Goal: Task Accomplishment & Management: Manage account settings

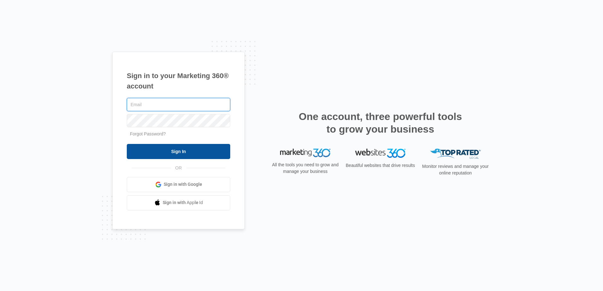
type input "[PERSON_NAME][EMAIL_ADDRESS][DOMAIN_NAME]"
click at [177, 149] on input "Sign In" at bounding box center [178, 151] width 103 height 15
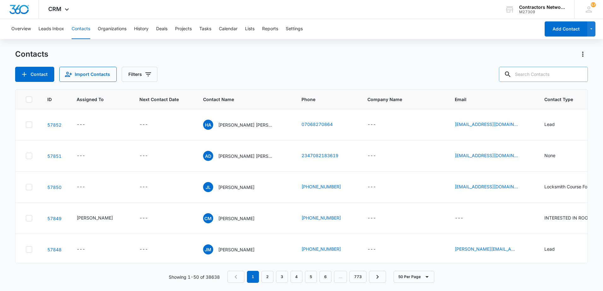
paste input "3122187832"
type input "3122187832"
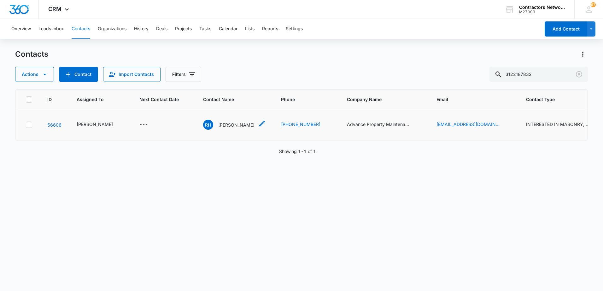
click at [218, 128] on p "[PERSON_NAME]" at bounding box center [236, 125] width 36 height 7
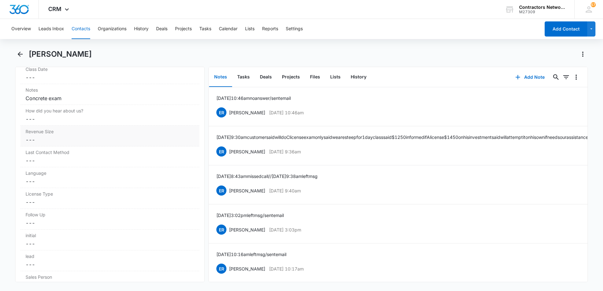
scroll to position [725, 0]
click at [355, 77] on button "History" at bounding box center [358, 77] width 26 height 20
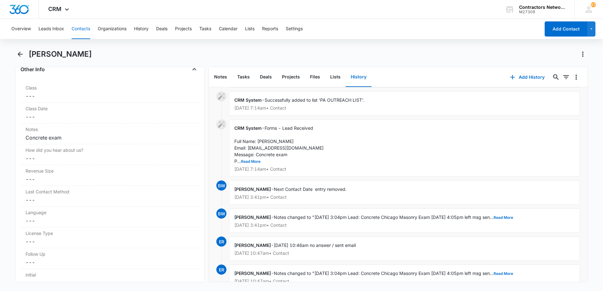
scroll to position [63, 0]
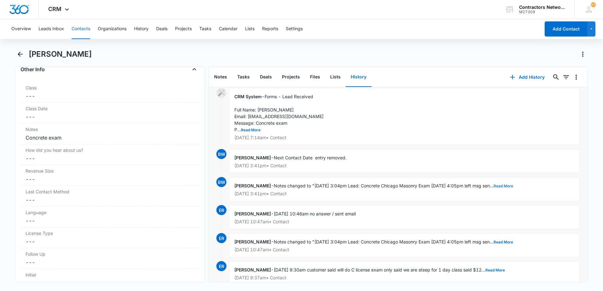
click at [513, 184] on button "Read More" at bounding box center [503, 186] width 20 height 4
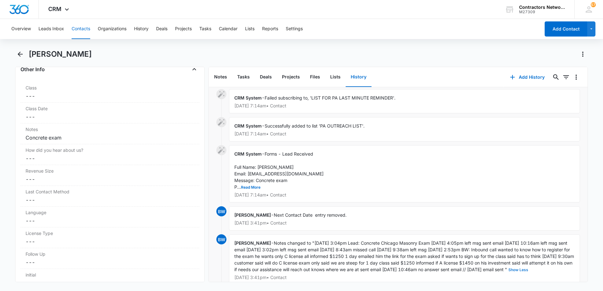
scroll to position [0, 0]
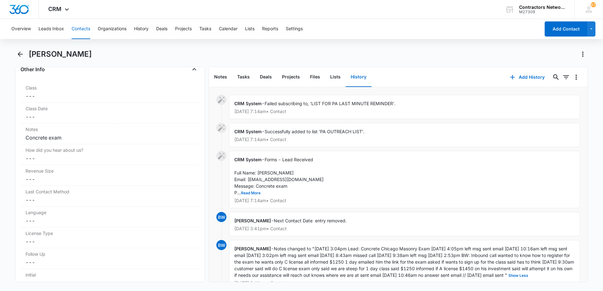
click at [82, 26] on button "Contacts" at bounding box center [81, 29] width 19 height 20
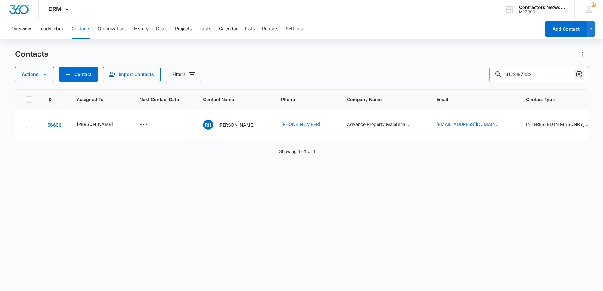
click at [579, 75] on icon "Clear" at bounding box center [579, 75] width 8 height 8
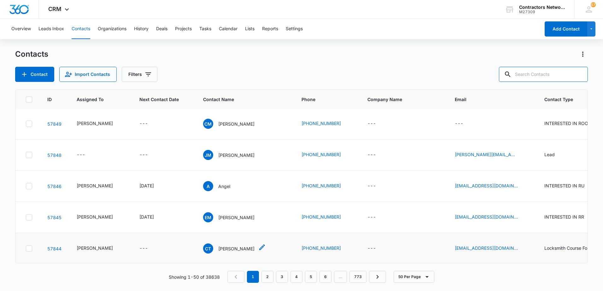
scroll to position [63, 0]
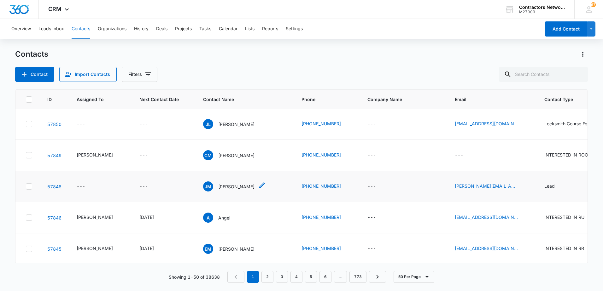
click at [227, 189] on p "[PERSON_NAME]" at bounding box center [236, 186] width 36 height 7
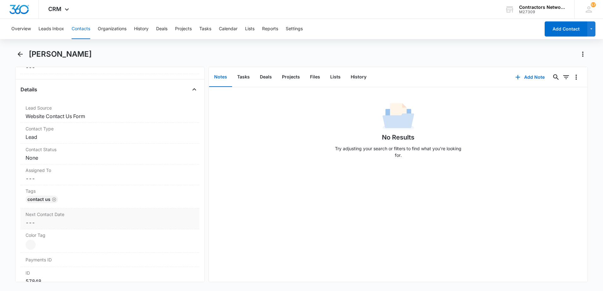
scroll to position [95, 0]
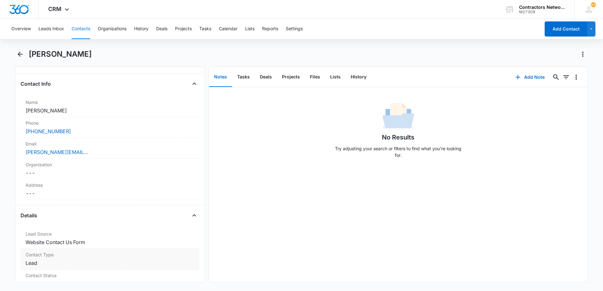
click at [75, 261] on dd "Cancel Save Changes Lead" at bounding box center [110, 263] width 169 height 8
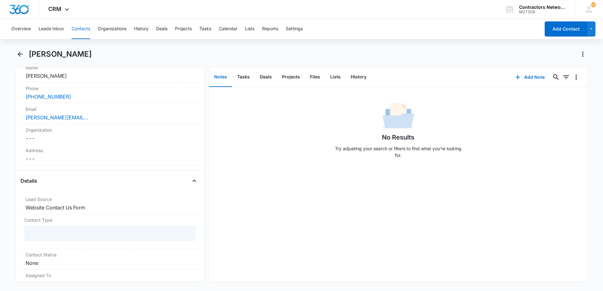
scroll to position [189, 0]
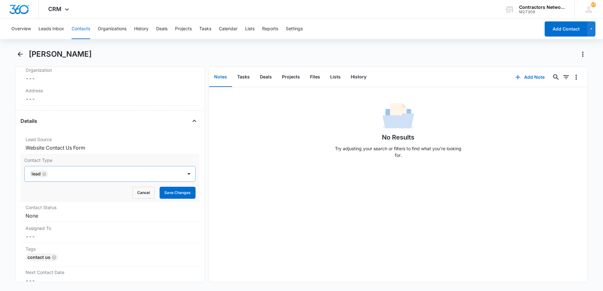
click at [43, 175] on icon "Remove Lead" at bounding box center [44, 174] width 4 height 4
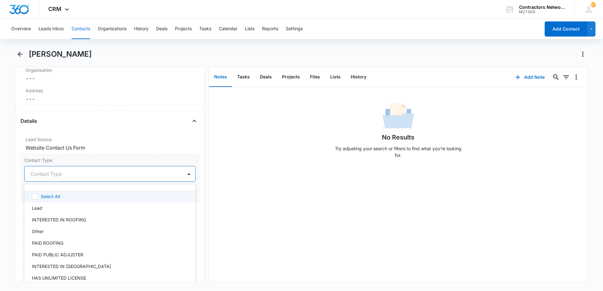
drag, startPoint x: 43, startPoint y: 175, endPoint x: 42, endPoint y: 186, distance: 11.4
click at [42, 175] on div at bounding box center [102, 174] width 144 height 9
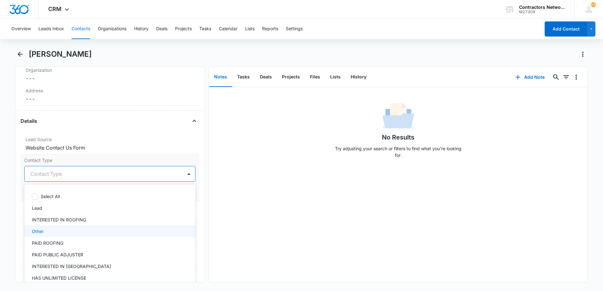
click at [68, 231] on div "Other" at bounding box center [109, 231] width 155 height 7
click at [223, 216] on div "No Results Try adjusting your search or filters to find what you’re looking for." at bounding box center [398, 184] width 379 height 195
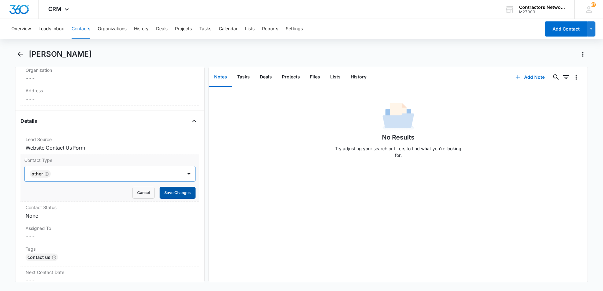
click at [182, 193] on button "Save Changes" at bounding box center [177, 193] width 36 height 12
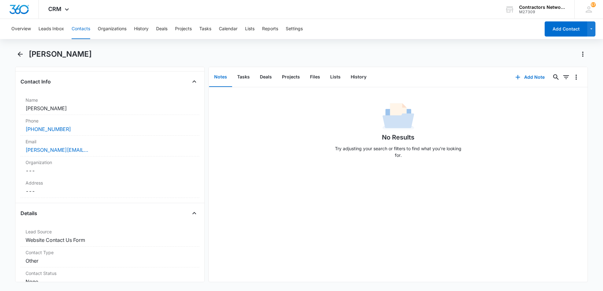
scroll to position [95, 0]
click at [23, 56] on icon "Back" at bounding box center [20, 54] width 8 height 8
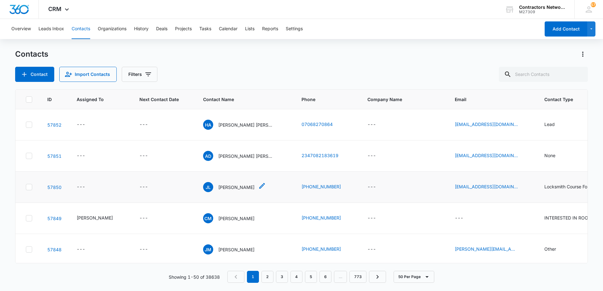
click at [218, 189] on p "[PERSON_NAME]" at bounding box center [236, 187] width 36 height 7
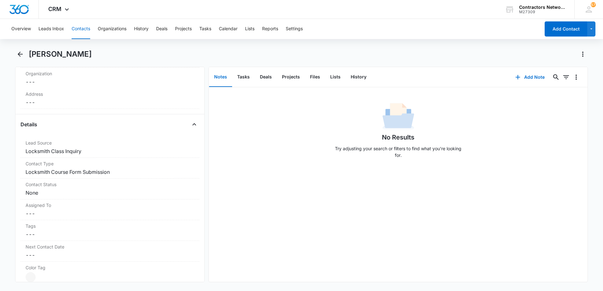
scroll to position [189, 0]
click at [48, 223] on label "Tags" at bounding box center [110, 222] width 169 height 7
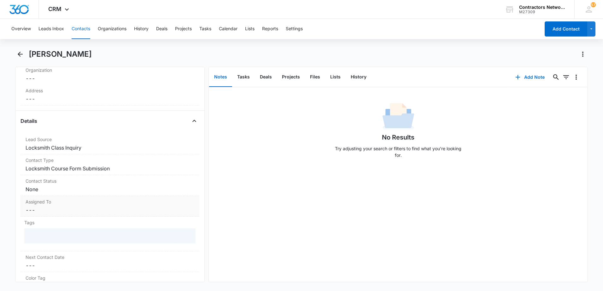
click at [50, 212] on dd "Cancel Save Changes ---" at bounding box center [110, 210] width 169 height 8
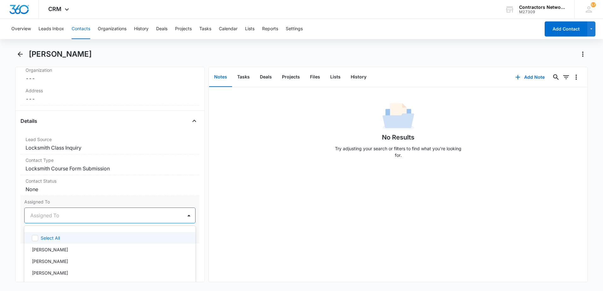
click at [48, 219] on div at bounding box center [102, 215] width 144 height 9
drag, startPoint x: 40, startPoint y: 251, endPoint x: 186, endPoint y: 232, distance: 146.8
click at [41, 250] on p "[PERSON_NAME]" at bounding box center [50, 249] width 36 height 7
click at [275, 227] on div "No Results Try adjusting your search or filters to find what you’re looking for." at bounding box center [398, 184] width 379 height 195
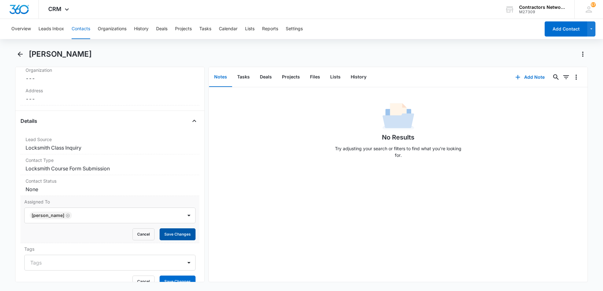
click at [160, 236] on button "Save Changes" at bounding box center [177, 234] width 36 height 12
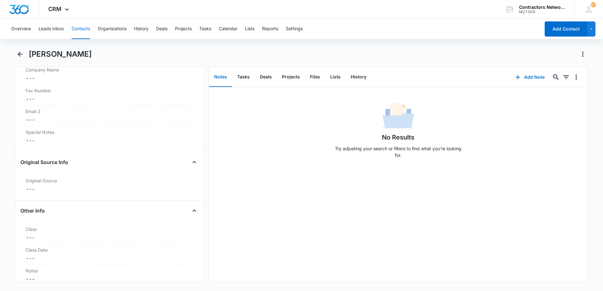
scroll to position [604, 0]
click at [22, 51] on icon "Back" at bounding box center [20, 54] width 8 height 8
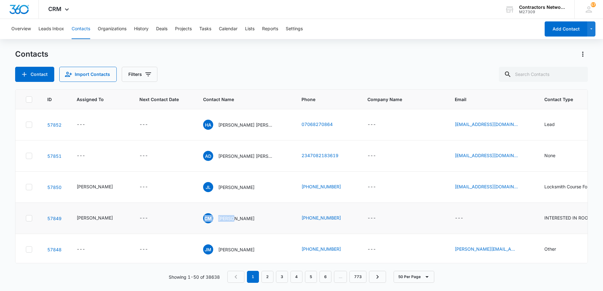
drag, startPoint x: 227, startPoint y: 218, endPoint x: 230, endPoint y: 210, distance: 9.0
click at [230, 210] on td "[PERSON_NAME] [PERSON_NAME]" at bounding box center [244, 218] width 98 height 31
drag, startPoint x: 230, startPoint y: 210, endPoint x: 227, endPoint y: 184, distance: 25.3
click at [227, 184] on p "[PERSON_NAME]" at bounding box center [236, 187] width 36 height 7
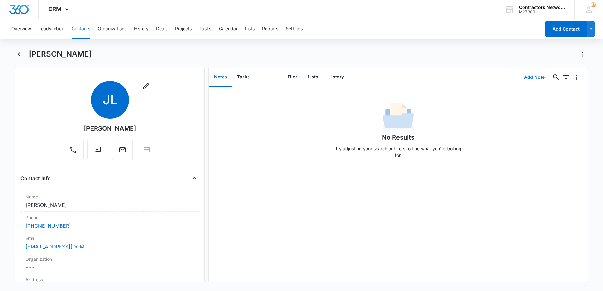
click at [225, 187] on div "No Results Try adjusting your search or filters to find what you’re looking for." at bounding box center [398, 184] width 379 height 195
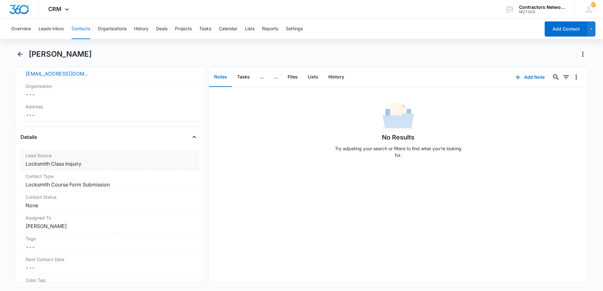
scroll to position [221, 0]
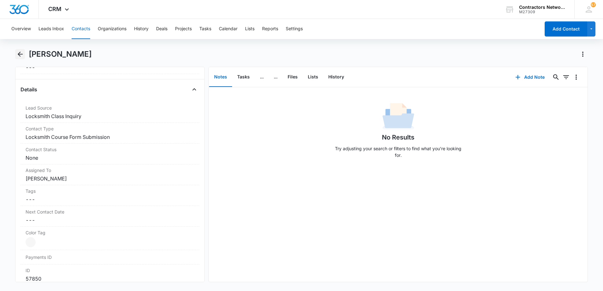
click at [18, 54] on icon "Back" at bounding box center [20, 54] width 5 height 5
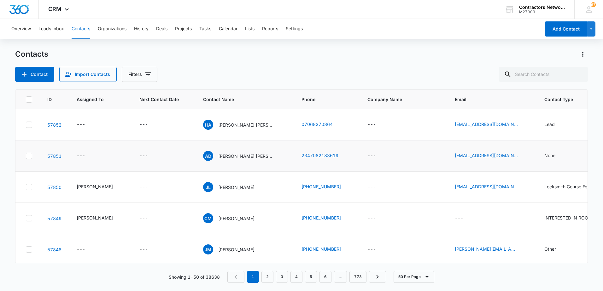
click at [237, 158] on p "[PERSON_NAME] [PERSON_NAME]" at bounding box center [246, 156] width 57 height 7
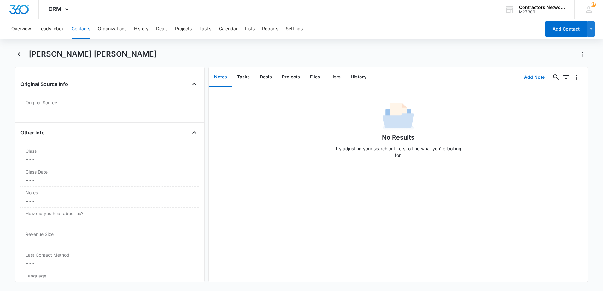
scroll to position [599, 0]
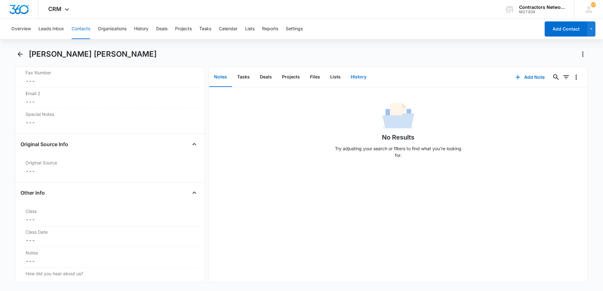
click at [362, 76] on button "History" at bounding box center [358, 77] width 26 height 20
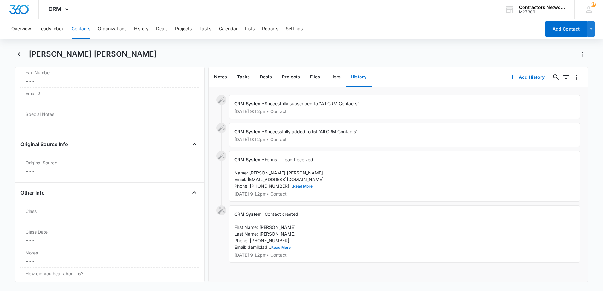
click at [293, 186] on button "Read More" at bounding box center [303, 187] width 20 height 4
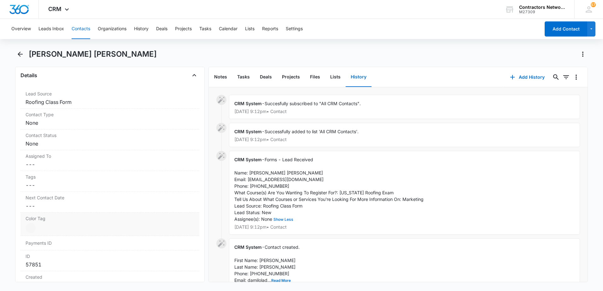
scroll to position [189, 0]
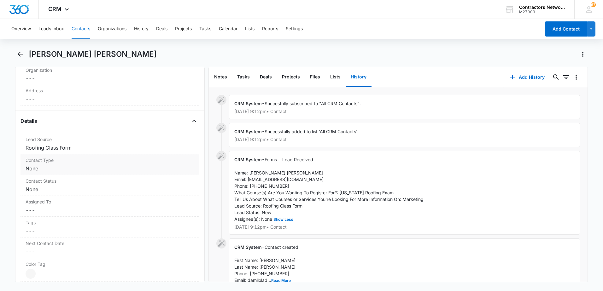
click at [65, 168] on dd "Cancel Save Changes None" at bounding box center [110, 169] width 169 height 8
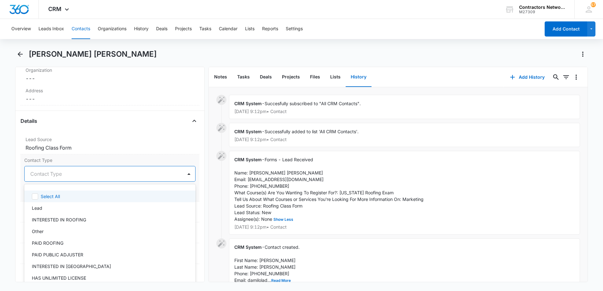
click at [53, 178] on div at bounding box center [102, 174] width 144 height 9
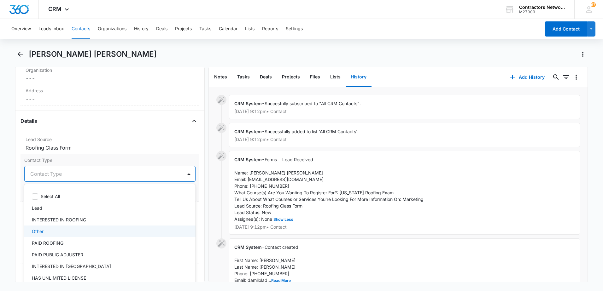
drag, startPoint x: 59, startPoint y: 232, endPoint x: 28, endPoint y: 204, distance: 41.9
click at [58, 230] on div "Other" at bounding box center [109, 231] width 155 height 7
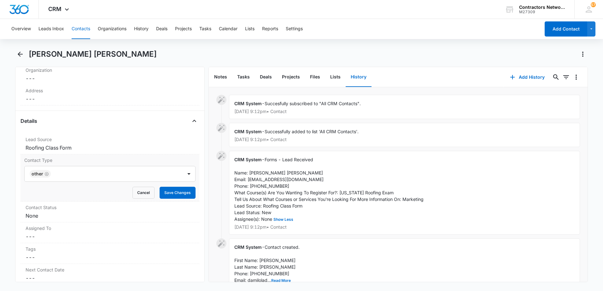
drag, startPoint x: 18, startPoint y: 211, endPoint x: 102, endPoint y: 197, distance: 85.3
click at [24, 208] on div "Remove AD [PERSON_NAME] [PERSON_NAME] Contact Info Name Cancel Save Changes [PE…" at bounding box center [109, 175] width 189 height 216
click at [160, 194] on button "Save Changes" at bounding box center [177, 193] width 36 height 12
click at [19, 53] on icon "Back" at bounding box center [20, 54] width 5 height 5
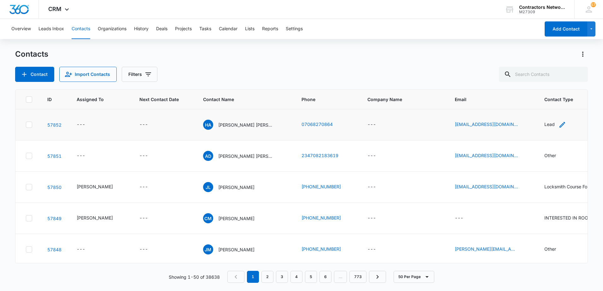
click at [559, 127] on icon "Contact Type - Lead - Select to Edit Field" at bounding box center [562, 125] width 6 height 6
click at [535, 83] on icon "Remove Lead" at bounding box center [536, 84] width 4 height 4
click at [533, 86] on div at bounding box center [536, 85] width 28 height 8
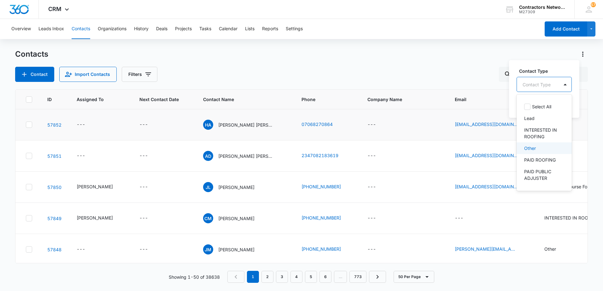
click at [529, 147] on p "Other" at bounding box center [530, 148] width 12 height 7
click at [511, 111] on div "Contact Type option Other, selected. 39 results available. Use Up and Down to c…" at bounding box center [542, 89] width 66 height 58
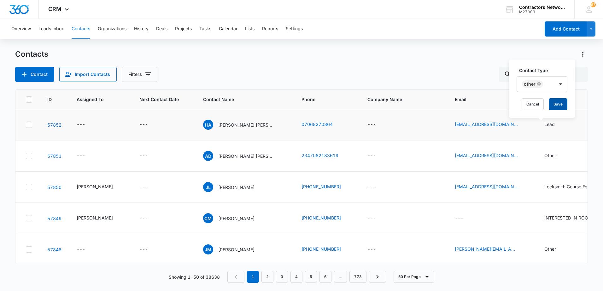
click at [560, 103] on button "Save" at bounding box center [557, 104] width 19 height 12
click at [145, 76] on icon "Filters" at bounding box center [148, 75] width 8 height 8
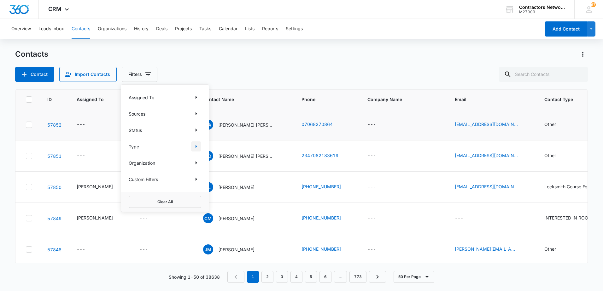
click at [195, 147] on icon "Show Type filters" at bounding box center [196, 146] width 2 height 3
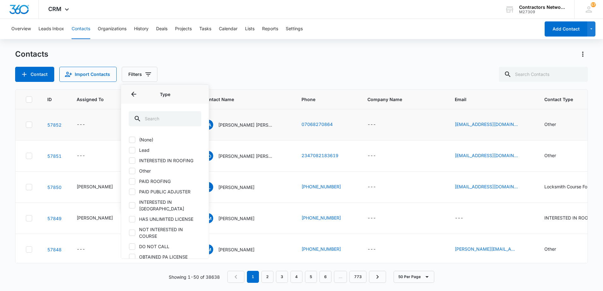
click at [164, 149] on label "Lead" at bounding box center [165, 150] width 72 height 7
click at [129, 150] on input "Lead" at bounding box center [129, 150] width 0 height 0
checkbox input "true"
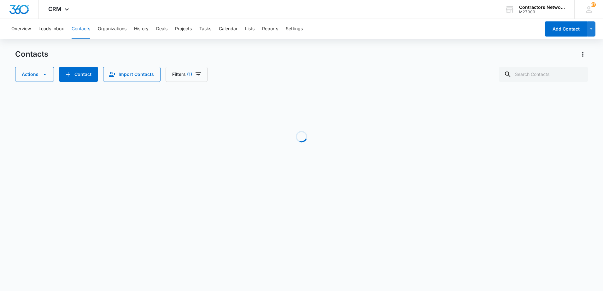
click at [335, 66] on div "Contacts Actions Contact Import Contacts Filters (1)" at bounding box center [301, 65] width 572 height 33
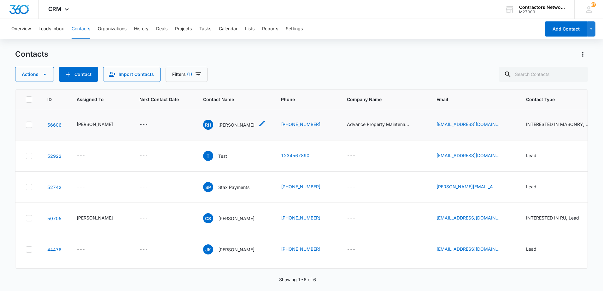
click at [218, 128] on p "[PERSON_NAME]" at bounding box center [236, 125] width 36 height 7
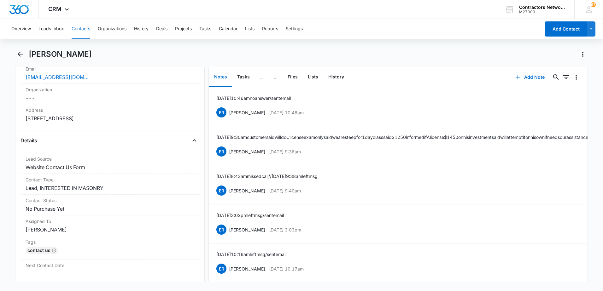
scroll to position [221, 0]
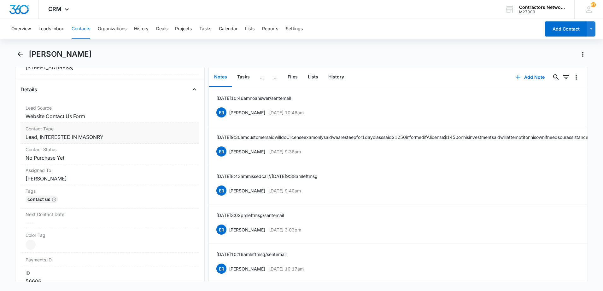
click at [138, 138] on dd "Cancel Save Changes Lead, INTERESTED IN MASONRY" at bounding box center [110, 137] width 169 height 8
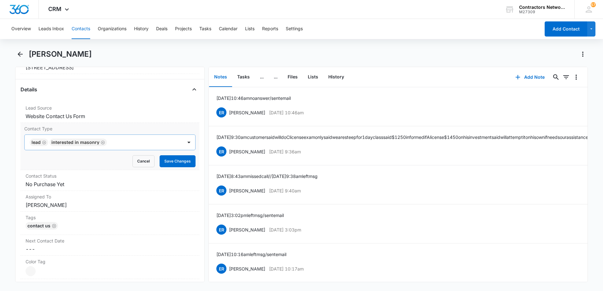
click at [42, 143] on icon "Remove Lead" at bounding box center [44, 142] width 4 height 5
click at [100, 206] on dd "Cancel Save Changes [PERSON_NAME]" at bounding box center [110, 205] width 169 height 8
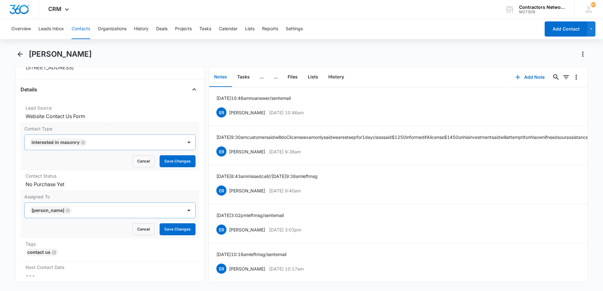
click at [66, 211] on icon "Remove Elvis Ruelas" at bounding box center [68, 211] width 4 height 4
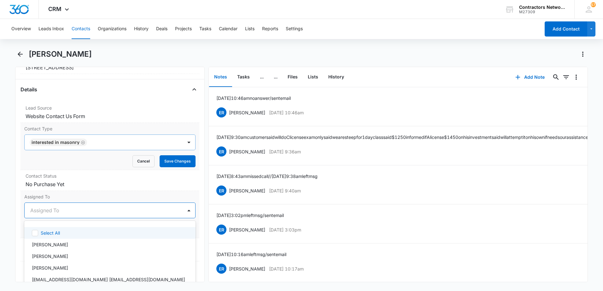
click at [38, 211] on div at bounding box center [102, 210] width 144 height 9
drag, startPoint x: 43, startPoint y: 246, endPoint x: 127, endPoint y: 232, distance: 85.3
click at [46, 245] on p "[PERSON_NAME]" at bounding box center [50, 244] width 36 height 7
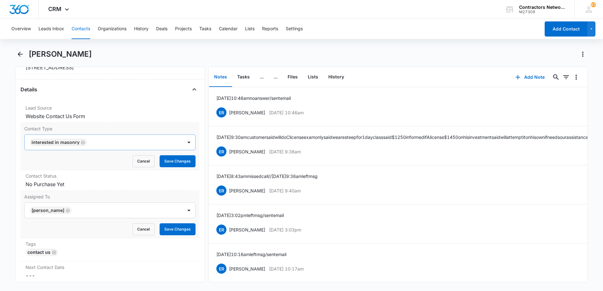
drag, startPoint x: 197, startPoint y: 202, endPoint x: 187, endPoint y: 202, distance: 9.5
click at [196, 202] on div "Remove RH [PERSON_NAME] Contact Info Name Cancel Save Changes [PERSON_NAME] Pho…" at bounding box center [109, 175] width 189 height 216
click at [172, 232] on button "Save Changes" at bounding box center [177, 229] width 36 height 12
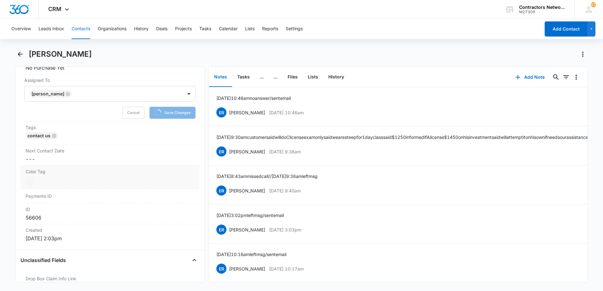
scroll to position [347, 0]
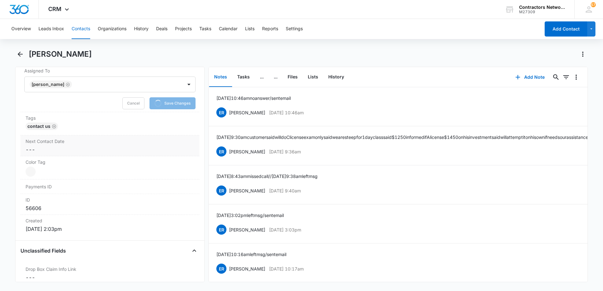
click at [65, 153] on div "Next Contact Date Cancel Save Changes ---" at bounding box center [109, 146] width 179 height 21
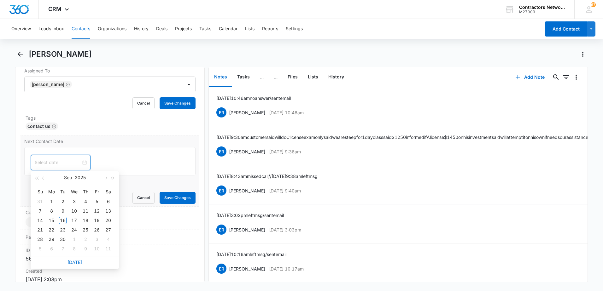
click at [50, 163] on input at bounding box center [58, 162] width 46 height 7
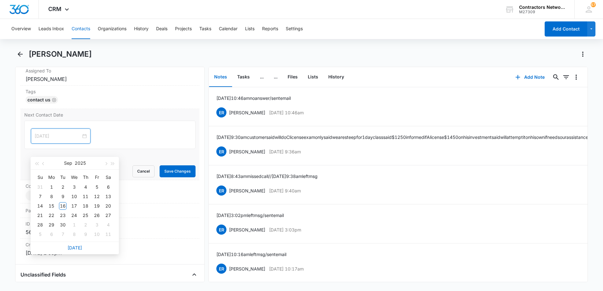
type input "[DATE]"
click at [51, 216] on div "22" at bounding box center [52, 216] width 8 height 8
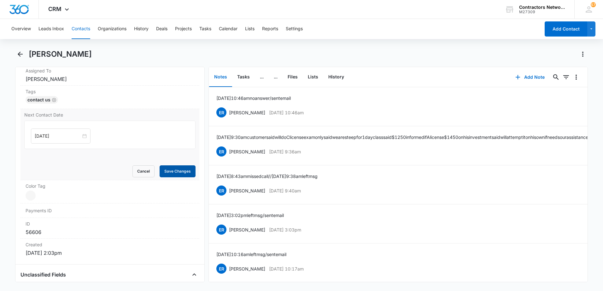
click at [177, 171] on button "Save Changes" at bounding box center [177, 171] width 36 height 12
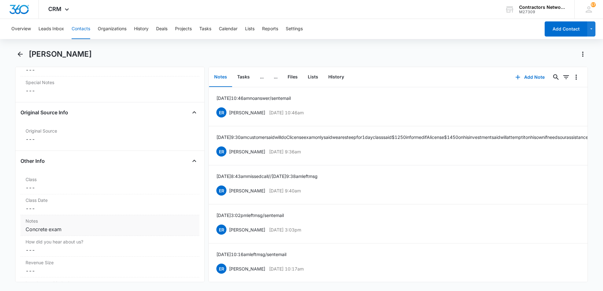
scroll to position [630, 0]
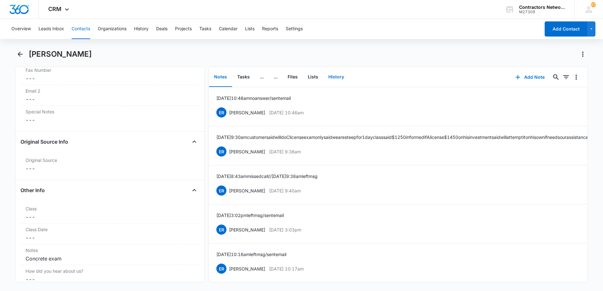
click at [335, 76] on button "History" at bounding box center [336, 77] width 26 height 20
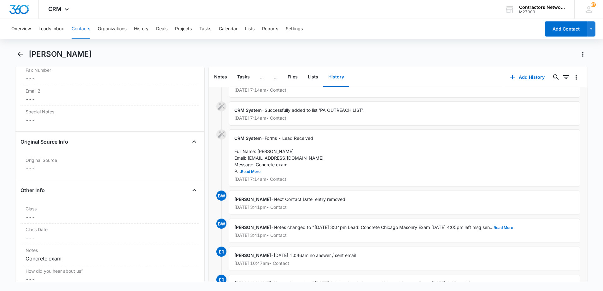
scroll to position [32, 0]
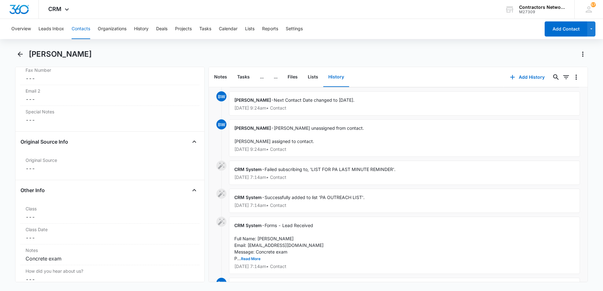
click at [525, 218] on div "CRM System - Forms - Lead Received Full Name: [PERSON_NAME] Email: [EMAIL_ADDRE…" at bounding box center [404, 245] width 351 height 57
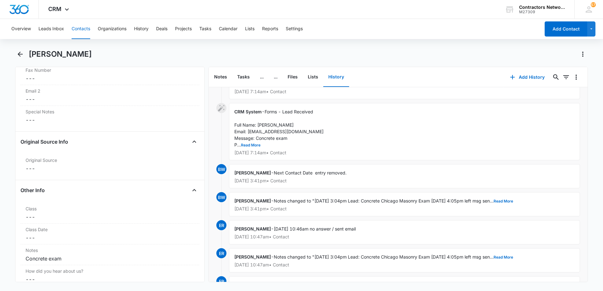
scroll to position [158, 0]
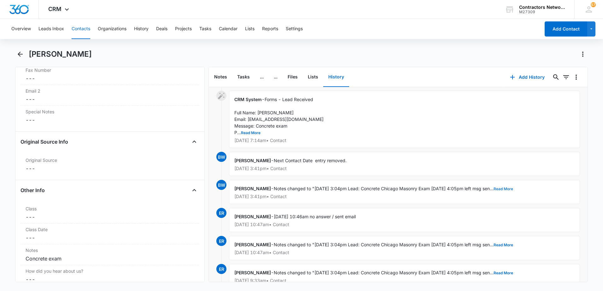
click at [513, 189] on button "Read More" at bounding box center [503, 189] width 20 height 4
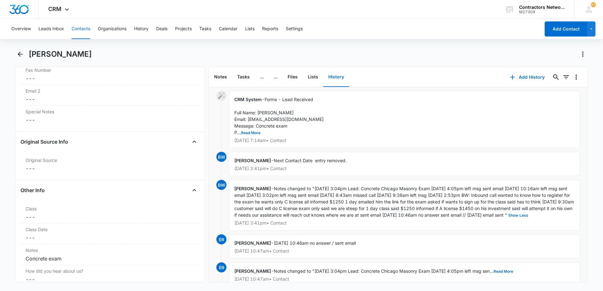
drag, startPoint x: 312, startPoint y: 189, endPoint x: 277, endPoint y: 223, distance: 49.7
click at [277, 218] on span "Notes changed to "[DATE] 3:04pm Lead: Concrete Chicago Masonry Exam [DATE] 4:05…" at bounding box center [404, 202] width 341 height 32
drag, startPoint x: 277, startPoint y: 223, endPoint x: 339, endPoint y: 203, distance: 65.8
copy span "[DATE] 3:04pm Lead: Concrete Chicago Masonry Exam [DATE] 4:05pm left msg sent e…"
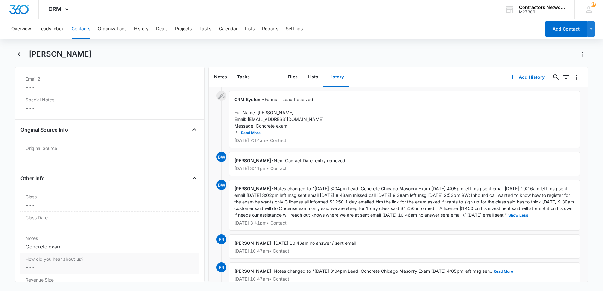
scroll to position [662, 0]
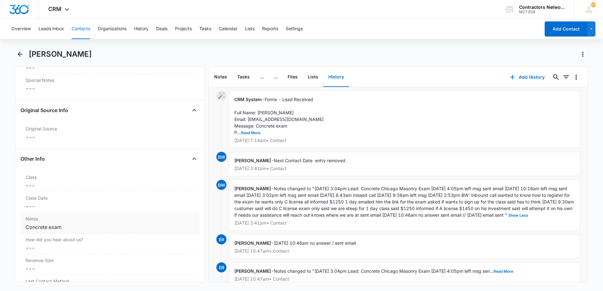
click at [70, 227] on div "Concrete exam" at bounding box center [110, 227] width 169 height 8
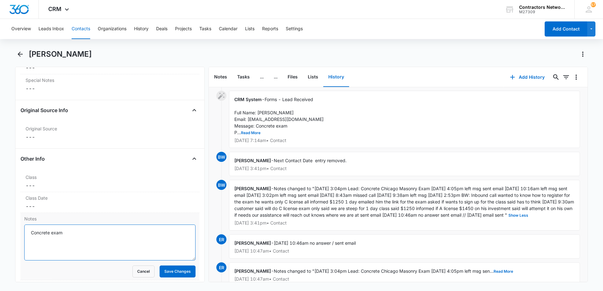
click at [31, 231] on textarea "Concrete exam" at bounding box center [109, 243] width 171 height 36
click at [30, 234] on textarea "[DATE] NEW LEAD: Concrete exam" at bounding box center [109, 243] width 171 height 36
click at [30, 234] on textarea "// [DATE] NEW LEAD: Concrete exam" at bounding box center [109, 243] width 171 height 36
paste textarea "[DATE] 3:04pm Lead: Concrete Chicago Masonry Exam [DATE] 4:05pm left msg sent e…"
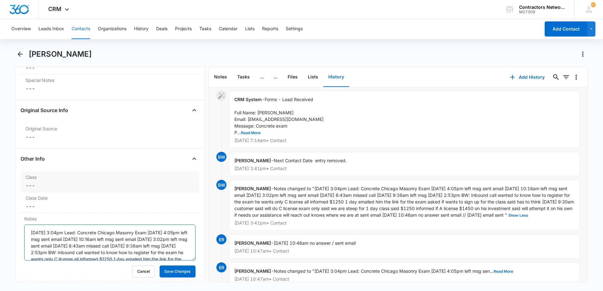
scroll to position [48, 0]
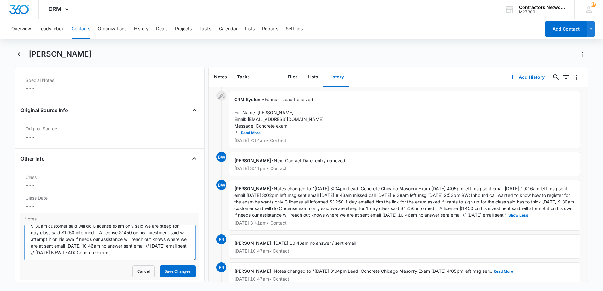
click at [140, 261] on form "[DATE] 3:04pm Lead: Concrete Chicago Masonry Exam [DATE] 4:05pm left msg sent e…" at bounding box center [109, 251] width 171 height 53
click at [141, 260] on textarea "[DATE] 3:04pm Lead: Concrete Chicago Masonry Exam [DATE] 4:05pm left msg sent e…" at bounding box center [109, 243] width 171 height 36
type textarea "[DATE] 3:04pm Lead: Concrete Chicago Masonry Exam [DATE] 4:05pm left msg sent e…"
click at [165, 269] on button "Save Changes" at bounding box center [177, 272] width 36 height 12
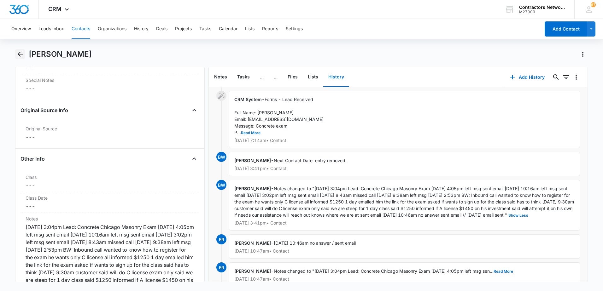
click at [20, 54] on icon "Back" at bounding box center [20, 54] width 5 height 5
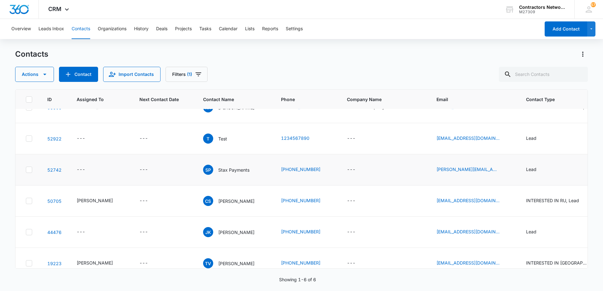
scroll to position [32, 0]
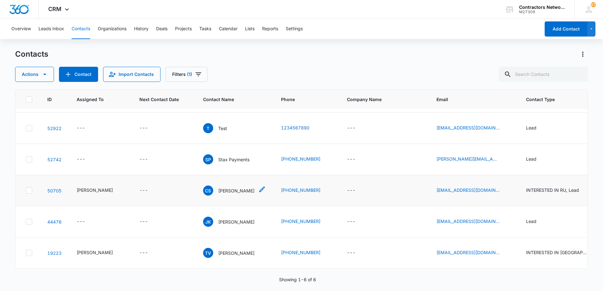
click at [226, 194] on p "[PERSON_NAME]" at bounding box center [236, 191] width 36 height 7
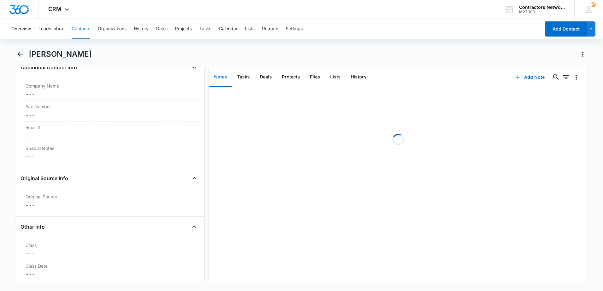
scroll to position [662, 0]
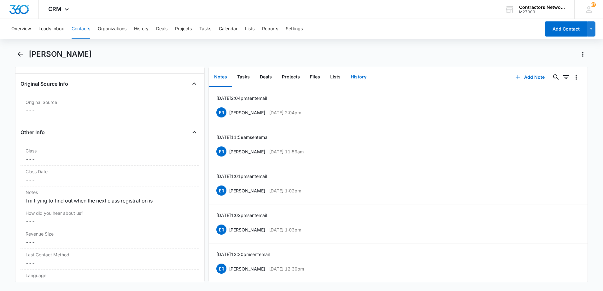
click at [357, 77] on button "History" at bounding box center [358, 77] width 26 height 20
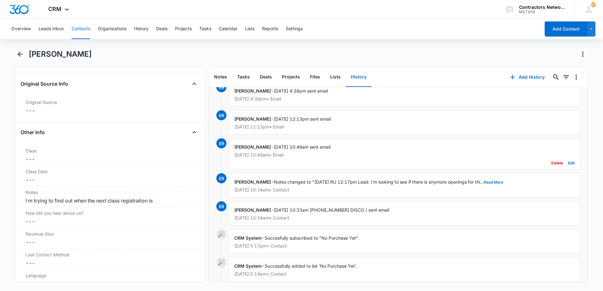
scroll to position [244, 0]
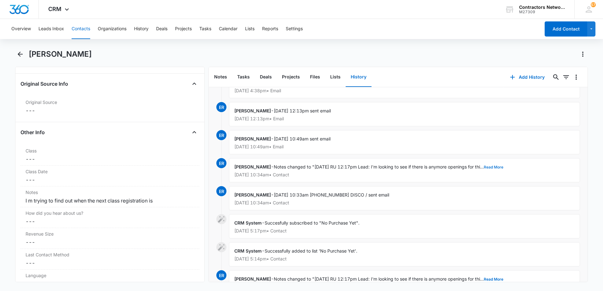
click at [492, 168] on button "Read More" at bounding box center [493, 167] width 20 height 4
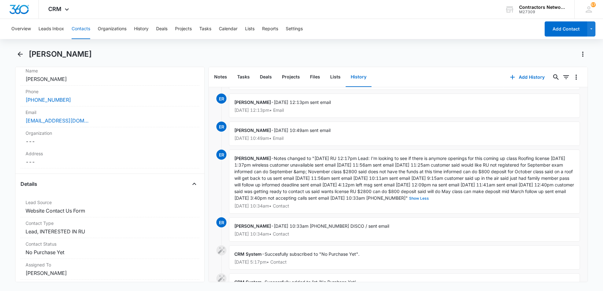
scroll to position [284, 0]
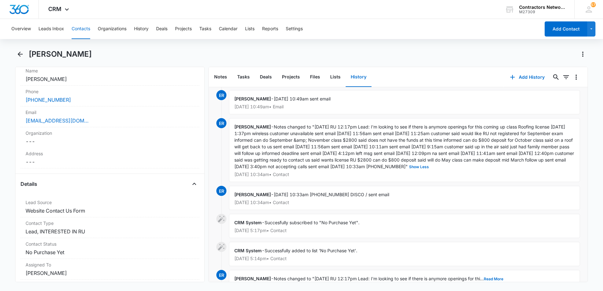
drag, startPoint x: 304, startPoint y: 127, endPoint x: 542, endPoint y: 169, distance: 241.7
click at [542, 169] on div "[PERSON_NAME] - Show Less [DATE] 10:34am • Contact" at bounding box center [404, 150] width 351 height 64
drag, startPoint x: 542, startPoint y: 169, endPoint x: 524, endPoint y: 159, distance: 20.7
copy span "[DATE] RU 12:17pm Lead: I'm looking to see if there is anymore openings for thi…"
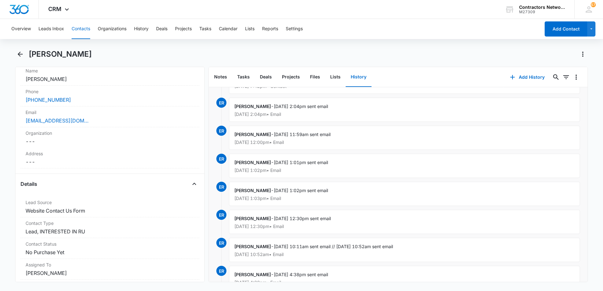
scroll to position [0, 0]
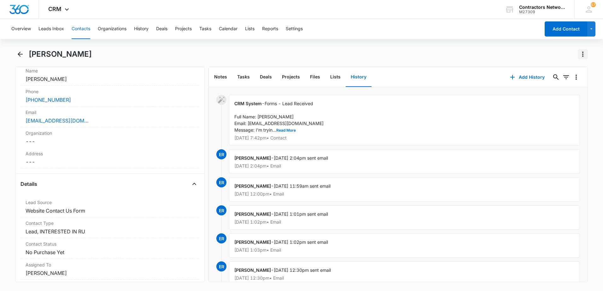
click at [582, 56] on icon "Actions" at bounding box center [582, 54] width 1 height 5
drag, startPoint x: 557, startPoint y: 72, endPoint x: 438, endPoint y: 84, distance: 120.0
click at [438, 84] on div "[PERSON_NAME] Make a Copy Export Delete Remove CS [PERSON_NAME] Contact Info Na…" at bounding box center [301, 165] width 572 height 233
click at [358, 78] on button "History" at bounding box center [358, 77] width 26 height 20
click at [514, 80] on button "Add History" at bounding box center [526, 77] width 47 height 15
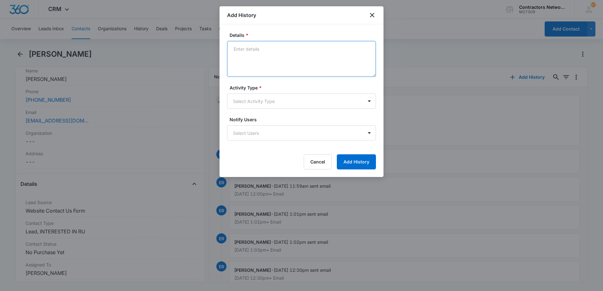
click at [255, 50] on textarea "Details *" at bounding box center [301, 59] width 149 height 36
paste textarea "[DATE] RU 12:17pm Lead: I'm looking to see if there is anymore openings for thi…"
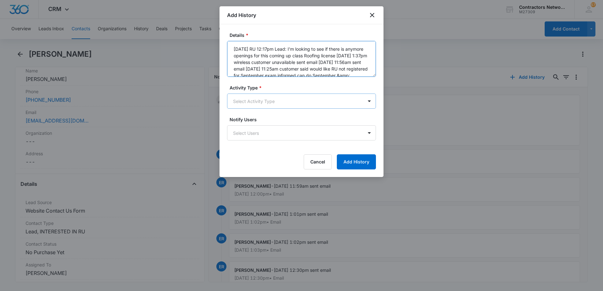
scroll to position [88, 0]
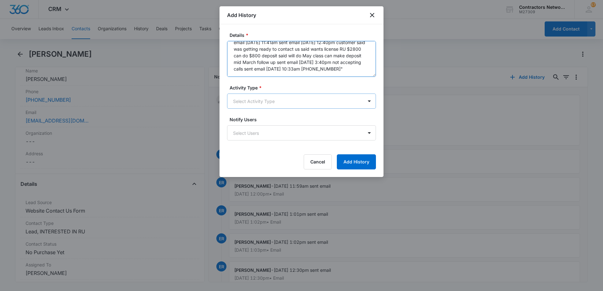
type textarea "[DATE] RU 12:17pm Lead: I'm looking to see if there is anymore openings for thi…"
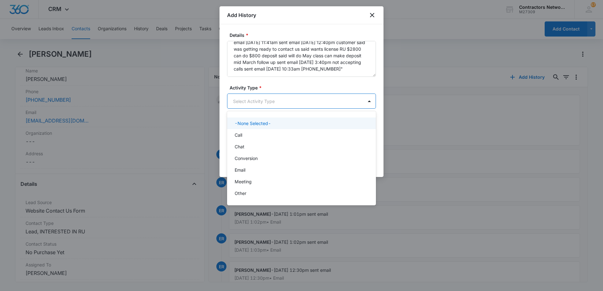
click at [282, 101] on body "CRM Apps Reputation Websites Forms CRM Email Social Shop Payments POS Content A…" at bounding box center [301, 145] width 603 height 291
click at [246, 136] on div "Call" at bounding box center [300, 135] width 132 height 7
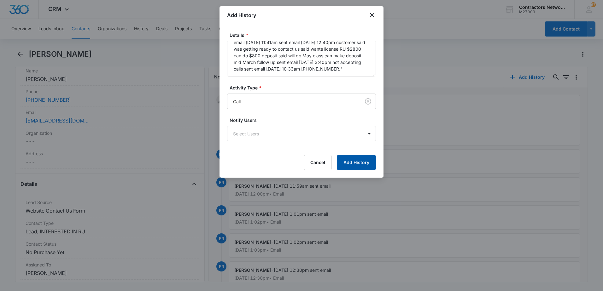
click at [346, 162] on button "Add History" at bounding box center [356, 162] width 39 height 15
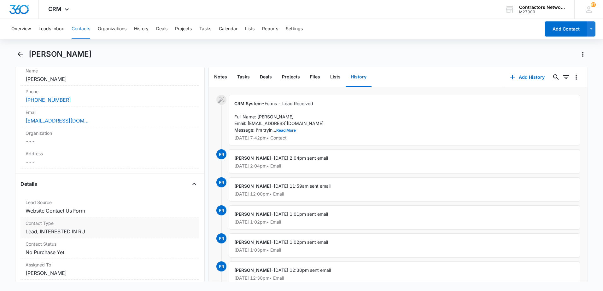
click at [130, 232] on dd "Cancel Save Changes Lead, INTERESTED IN RU" at bounding box center [110, 232] width 169 height 8
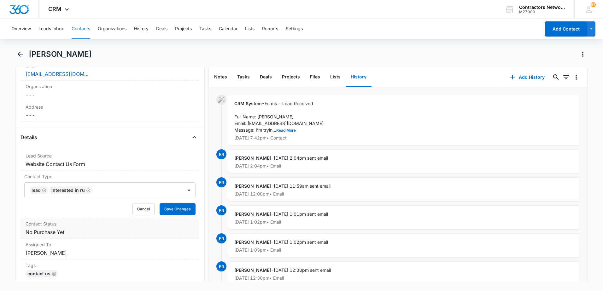
scroll to position [189, 0]
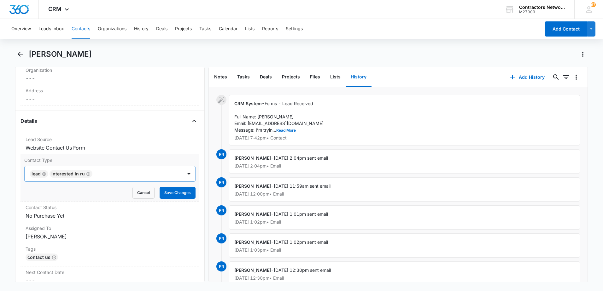
click at [45, 174] on icon "Remove Lead" at bounding box center [44, 174] width 4 height 5
click at [172, 193] on button "Save Changes" at bounding box center [177, 193] width 36 height 12
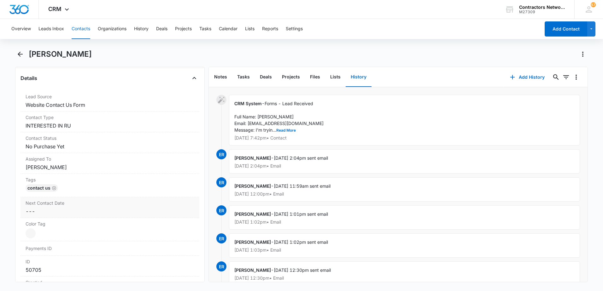
scroll to position [252, 0]
click at [84, 147] on dd "Cancel Save Changes [PERSON_NAME]" at bounding box center [110, 147] width 169 height 8
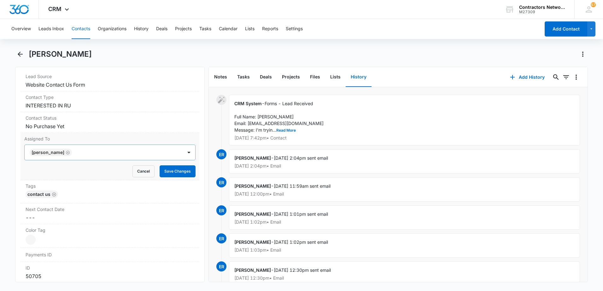
click at [66, 153] on icon "Remove Elvis Ruelas" at bounding box center [68, 152] width 4 height 5
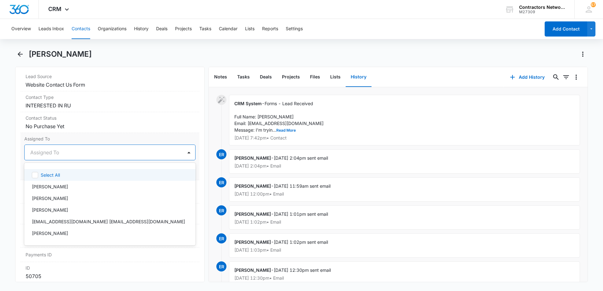
drag, startPoint x: 49, startPoint y: 153, endPoint x: 57, endPoint y: 173, distance: 21.9
click at [49, 154] on div at bounding box center [102, 152] width 144 height 9
click at [62, 189] on p "[PERSON_NAME]" at bounding box center [50, 186] width 36 height 7
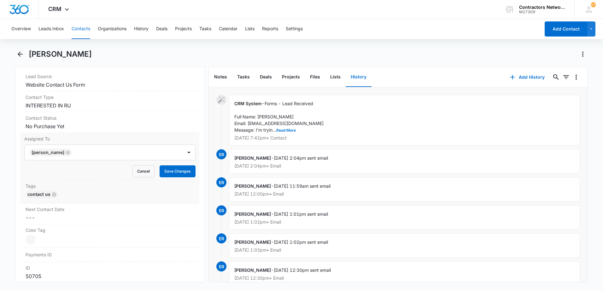
drag, startPoint x: 18, startPoint y: 194, endPoint x: 29, endPoint y: 187, distance: 12.8
click at [29, 187] on div "Remove CS [PERSON_NAME] Contact Info Name Cancel Save Changes [PERSON_NAME] Pho…" at bounding box center [109, 175] width 189 height 216
drag, startPoint x: 177, startPoint y: 171, endPoint x: 164, endPoint y: 172, distance: 13.3
click at [176, 171] on button "Save Changes" at bounding box center [177, 171] width 36 height 12
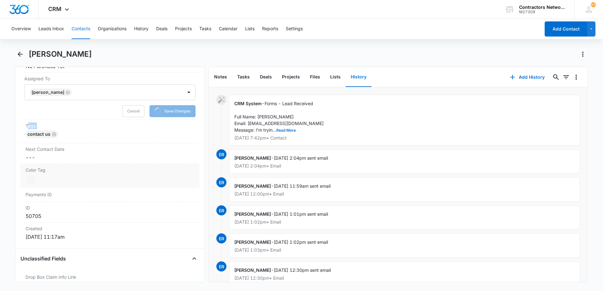
scroll to position [315, 0]
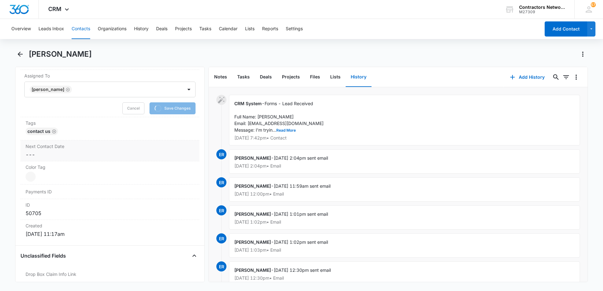
click at [54, 156] on dd "Cancel Save Changes ---" at bounding box center [110, 155] width 169 height 8
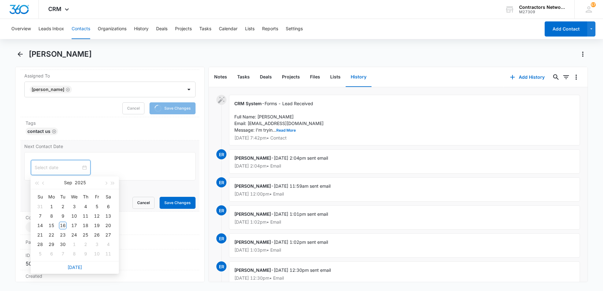
click at [50, 166] on input at bounding box center [58, 167] width 46 height 7
type input "[DATE]"
click at [78, 266] on link "[DATE]" at bounding box center [74, 267] width 14 height 5
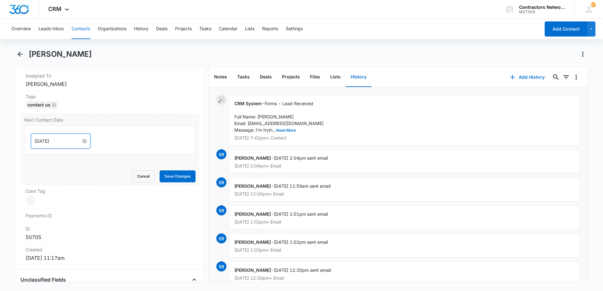
click at [71, 142] on input "[DATE]" at bounding box center [58, 141] width 46 height 7
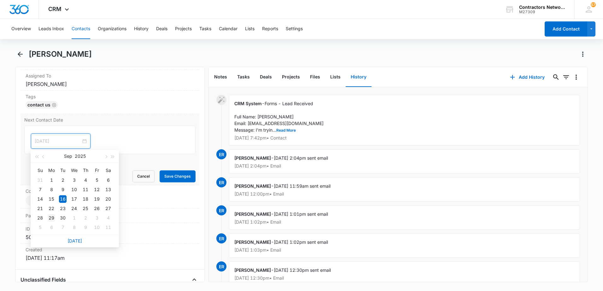
type input "[DATE]"
click at [51, 218] on div "29" at bounding box center [52, 218] width 8 height 8
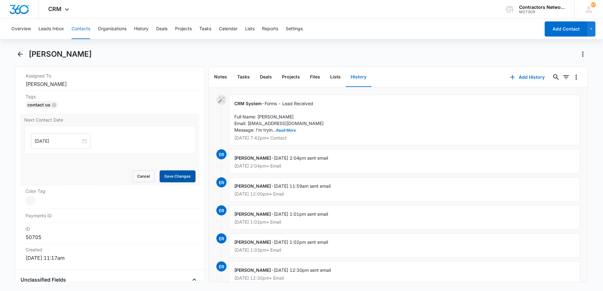
click at [162, 175] on button "Save Changes" at bounding box center [177, 177] width 36 height 12
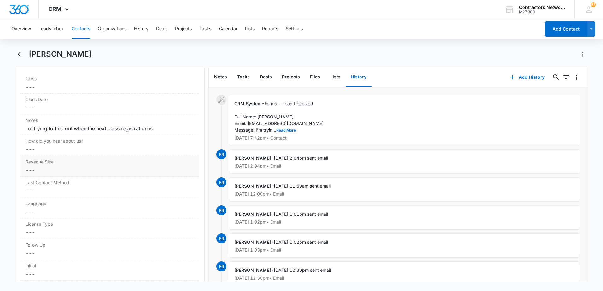
scroll to position [737, 0]
click at [165, 126] on div "I m trying to find out when the next class registration is" at bounding box center [110, 125] width 169 height 8
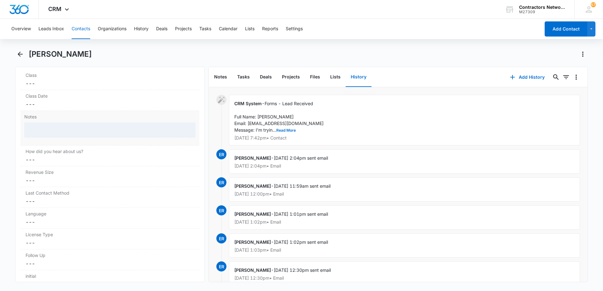
click at [165, 126] on div at bounding box center [109, 130] width 171 height 15
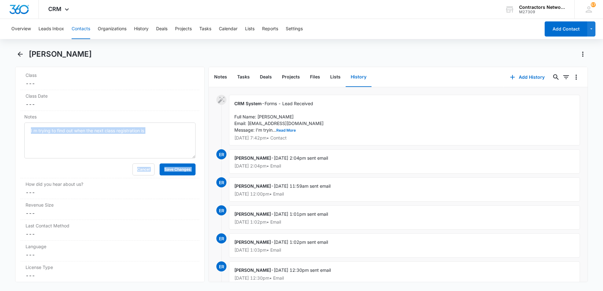
click at [360, 77] on button "History" at bounding box center [358, 77] width 26 height 20
click at [76, 28] on button "Contacts" at bounding box center [81, 29] width 19 height 20
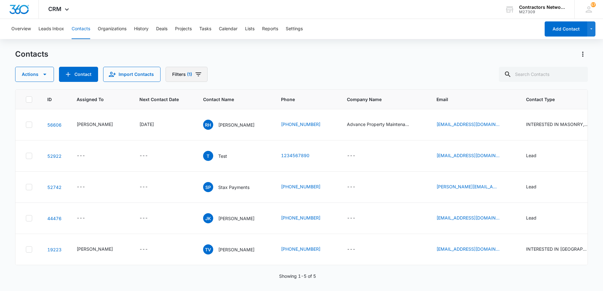
click at [195, 73] on icon "Filters" at bounding box center [198, 74] width 6 height 4
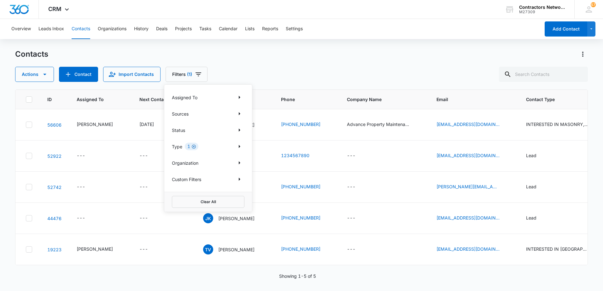
click at [193, 147] on icon "Clear" at bounding box center [194, 147] width 4 height 4
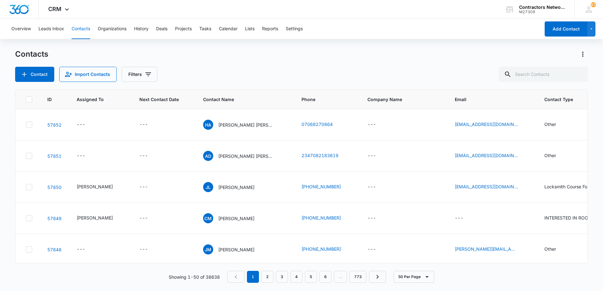
click at [280, 52] on div "Contacts" at bounding box center [301, 54] width 572 height 10
click at [146, 74] on icon "Filters" at bounding box center [148, 74] width 6 height 4
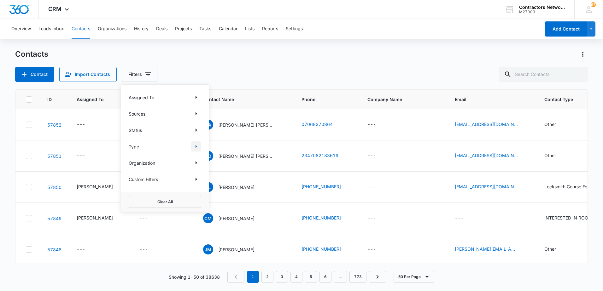
click at [196, 147] on icon "Show Type filters" at bounding box center [196, 146] width 2 height 3
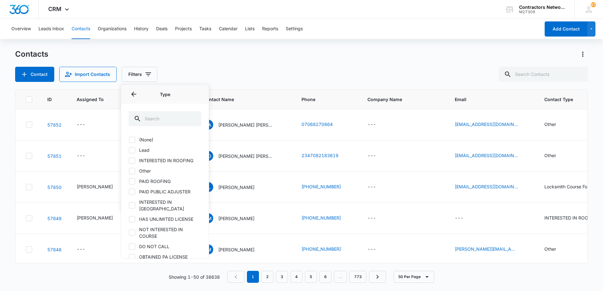
click at [133, 151] on icon at bounding box center [132, 150] width 6 height 6
click at [129, 150] on input "Lead" at bounding box center [129, 150] width 0 height 0
checkbox input "true"
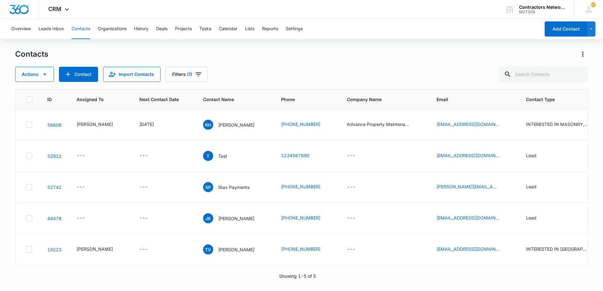
click at [257, 61] on div "Contacts Actions Contact Import Contacts Filters (1)" at bounding box center [301, 65] width 572 height 33
click at [227, 249] on p "[PERSON_NAME]" at bounding box center [236, 249] width 36 height 7
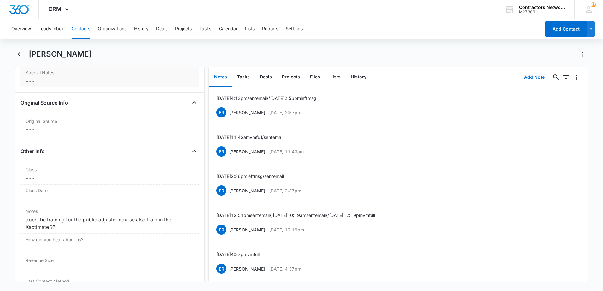
scroll to position [640, 0]
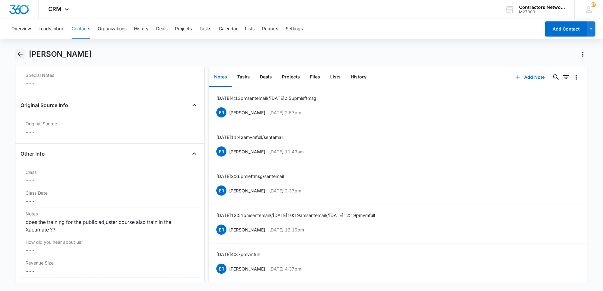
click at [23, 55] on icon "Back" at bounding box center [20, 54] width 8 height 8
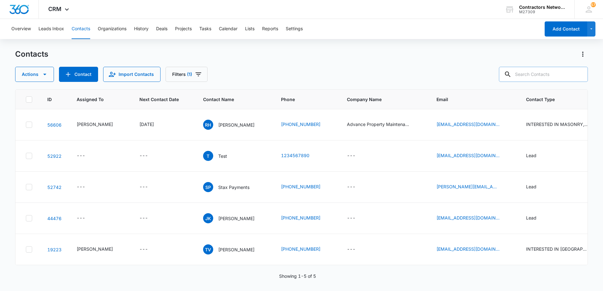
click at [555, 76] on input "text" at bounding box center [543, 74] width 89 height 15
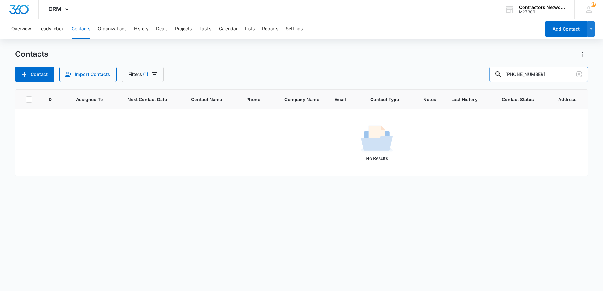
click at [520, 77] on input "[PHONE_NUMBER]" at bounding box center [538, 74] width 98 height 15
click at [529, 77] on input "217206-5969" at bounding box center [538, 74] width 98 height 15
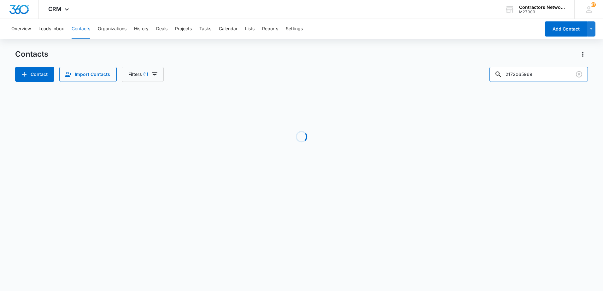
drag, startPoint x: 527, startPoint y: 75, endPoint x: 427, endPoint y: 80, distance: 99.7
click at [427, 80] on div "Contact Import Contacts Filters [PHONE_NUMBER]" at bounding box center [301, 74] width 572 height 15
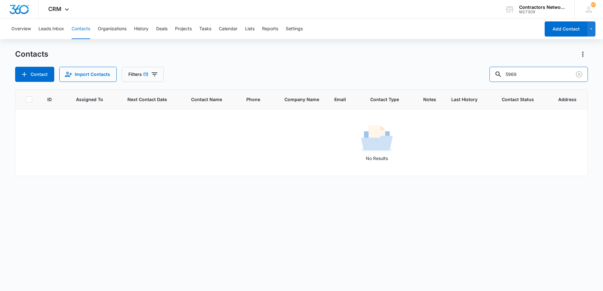
type input "5969"
click at [153, 74] on icon "Filters" at bounding box center [155, 74] width 6 height 4
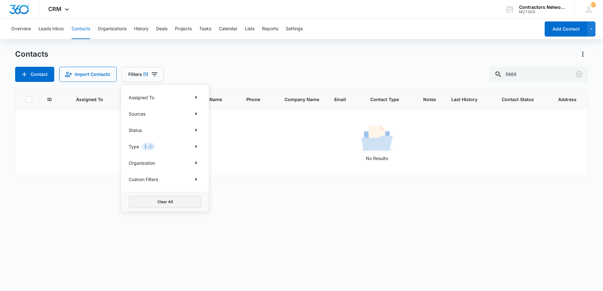
click at [167, 204] on button "Clear All" at bounding box center [165, 202] width 72 height 12
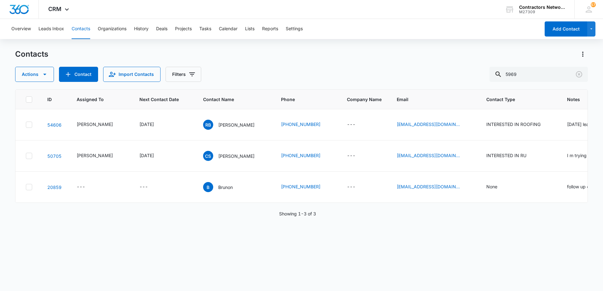
click at [361, 63] on div "Contacts Actions Contact Import Contacts Filters 5969" at bounding box center [301, 65] width 572 height 33
click at [228, 157] on p "[PERSON_NAME]" at bounding box center [236, 156] width 36 height 7
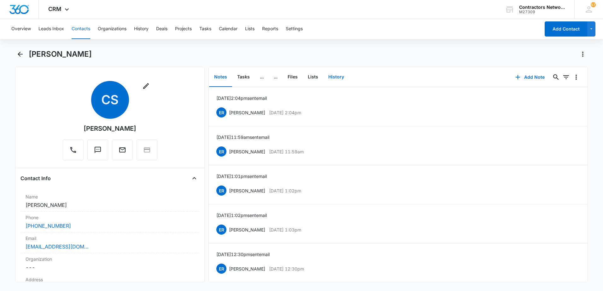
click at [334, 77] on button "History" at bounding box center [336, 77] width 26 height 20
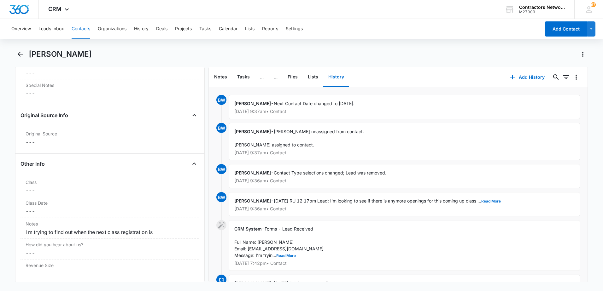
scroll to position [725, 0]
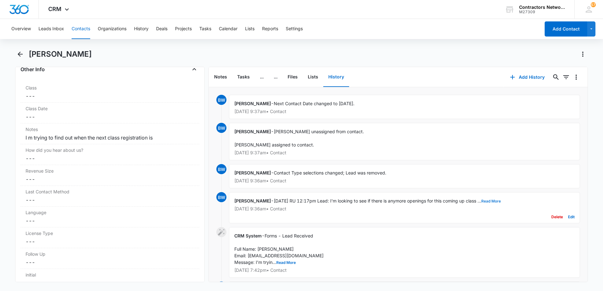
click at [498, 201] on button "Read More" at bounding box center [491, 201] width 20 height 4
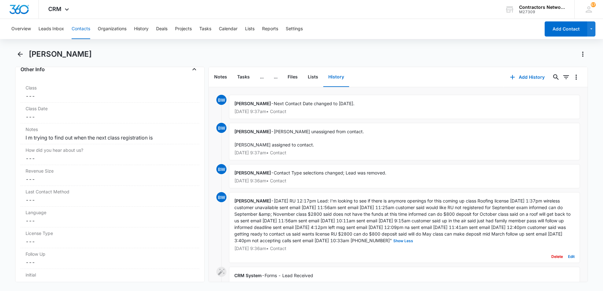
drag, startPoint x: 272, startPoint y: 199, endPoint x: 505, endPoint y: 240, distance: 236.8
click at [505, 240] on span "[DATE] RU 12:17pm Lead: I'm looking to see if there is anymore openings for thi…" at bounding box center [402, 220] width 337 height 45
drag, startPoint x: 505, startPoint y: 240, endPoint x: 470, endPoint y: 229, distance: 37.1
copy span "[DATE] RU 12:17pm Lead: I'm looking to see if there is anymore openings for thi…"
click at [510, 77] on icon "button" at bounding box center [512, 77] width 4 height 4
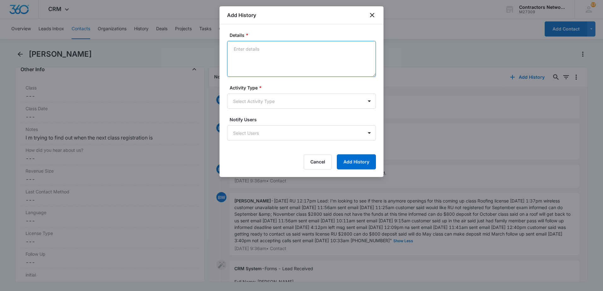
paste textarea "[DATE] RU 12:17pm Lead: I'm looking to see if there is anymore openings for thi…"
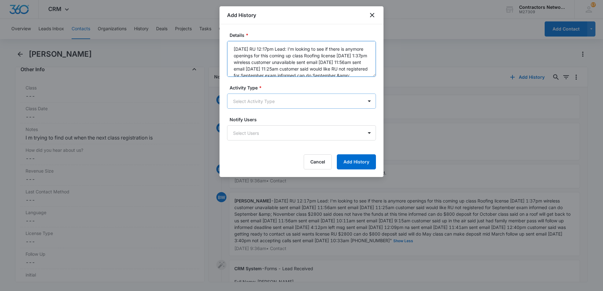
scroll to position [88, 0]
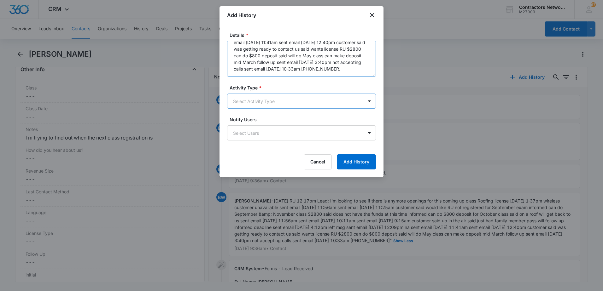
type textarea "[DATE] RU 12:17pm Lead: I'm looking to see if there is anymore openings for thi…"
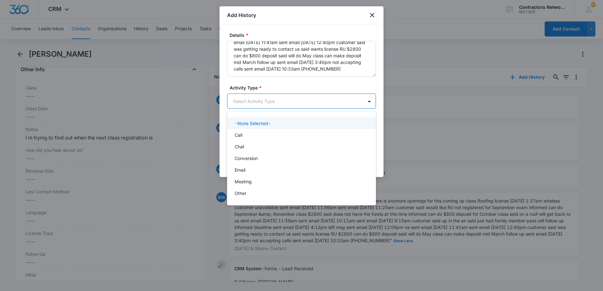
click at [295, 102] on body "CRM Apps Reputation Websites Forms CRM Email Social Shop Payments POS Content A…" at bounding box center [301, 145] width 603 height 291
click at [273, 133] on div "Call" at bounding box center [300, 135] width 132 height 7
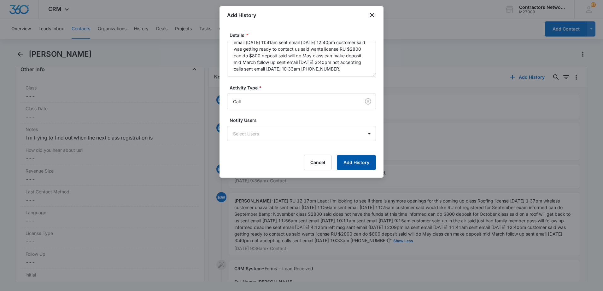
click at [354, 164] on button "Add History" at bounding box center [356, 162] width 39 height 15
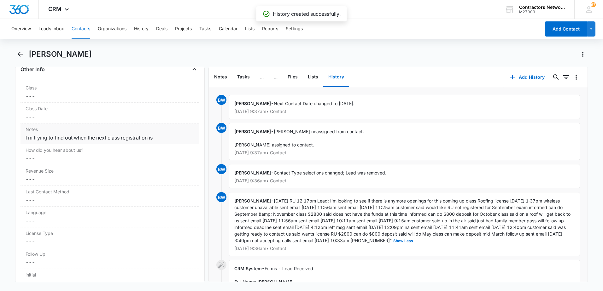
click at [164, 140] on div "I m trying to find out when the next class registration is" at bounding box center [110, 138] width 169 height 8
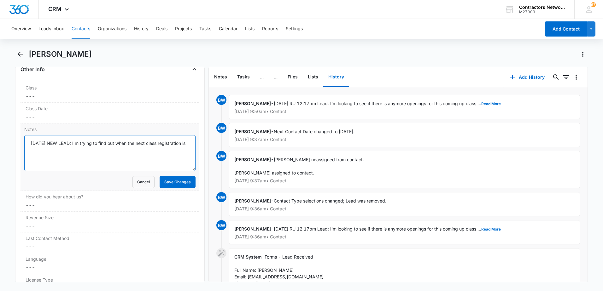
click at [123, 156] on textarea "[DATE] NEW LEAD: I m trying to find out when the next class registration is" at bounding box center [109, 153] width 171 height 36
click at [128, 158] on textarea "[DATE] NEW LEAD: I m trying to find out when the next class registration is // …" at bounding box center [109, 153] width 171 height 36
click at [101, 153] on textarea "[DATE] NEW LEAD: I m trying to find out when the next class registration is // …" at bounding box center [109, 153] width 171 height 36
click at [116, 159] on textarea "[DATE] NEW LEAD: I m trying to find out when the next class registration is // …" at bounding box center [109, 153] width 171 height 36
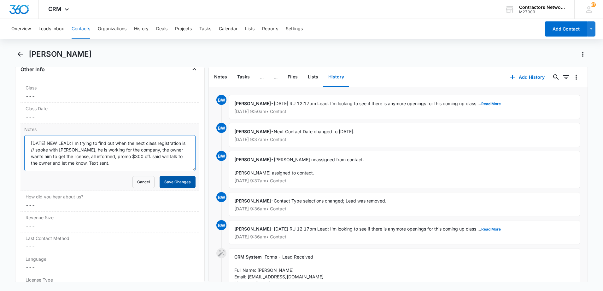
type textarea "[DATE] NEW LEAD: I m trying to find out when the next class registration is // …"
click at [166, 182] on button "Save Changes" at bounding box center [177, 182] width 36 height 12
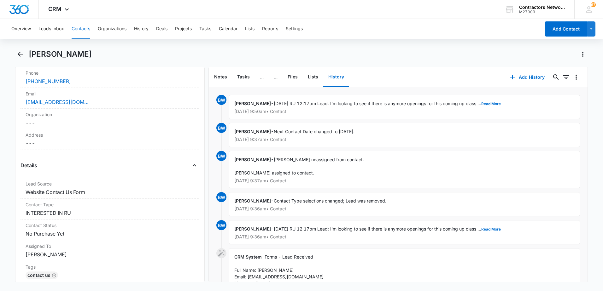
scroll to position [126, 0]
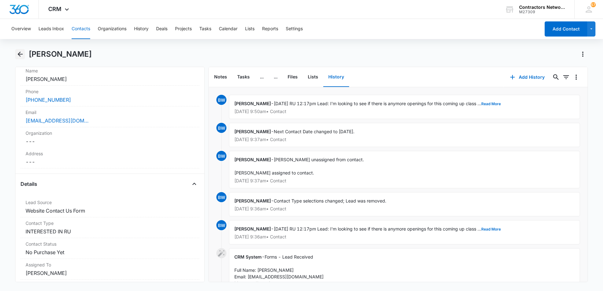
click at [21, 55] on icon "Back" at bounding box center [20, 54] width 8 height 8
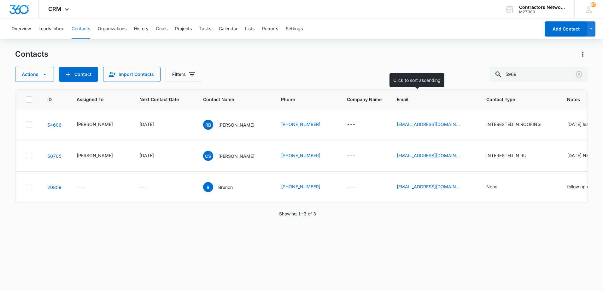
drag, startPoint x: 579, startPoint y: 75, endPoint x: 422, endPoint y: 92, distance: 157.9
click at [424, 93] on div "Contacts Actions Contact Import Contacts Filters 5969 ID Assigned To Next Conta…" at bounding box center [301, 169] width 572 height 241
click at [221, 125] on p "[PERSON_NAME]" at bounding box center [236, 125] width 36 height 7
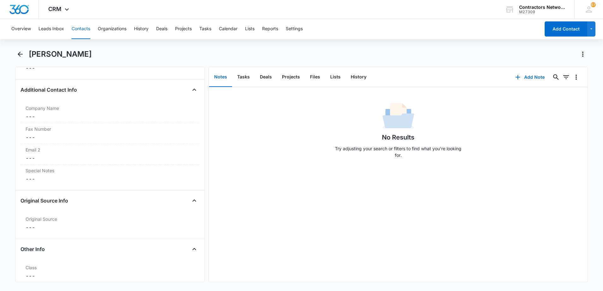
scroll to position [536, 0]
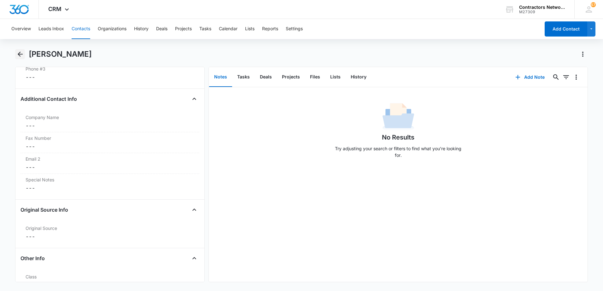
click at [21, 54] on icon "Back" at bounding box center [20, 54] width 5 height 5
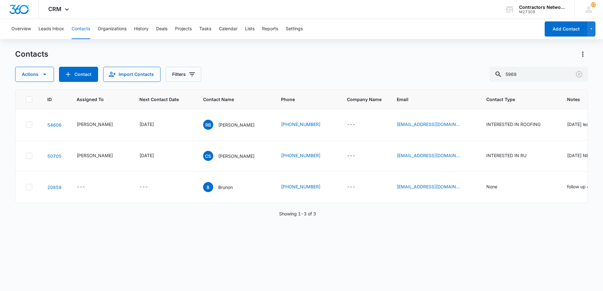
drag, startPoint x: 577, startPoint y: 72, endPoint x: 381, endPoint y: 78, distance: 196.1
click at [576, 72] on icon "Clear" at bounding box center [579, 75] width 8 height 8
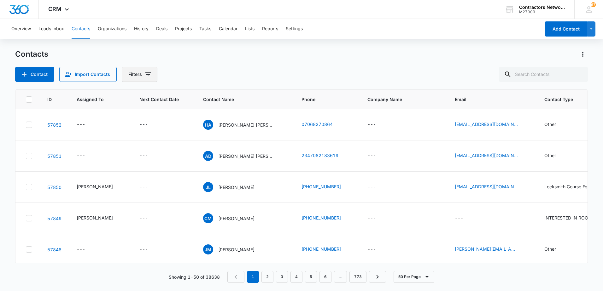
click at [147, 76] on icon "Filters" at bounding box center [148, 74] width 6 height 4
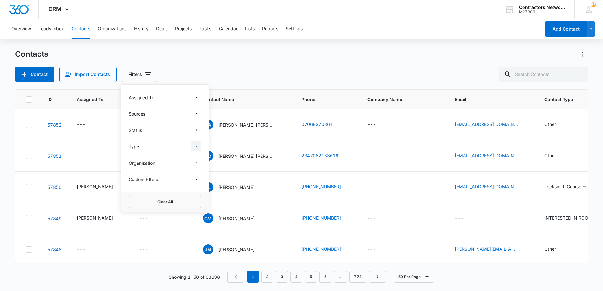
click at [195, 146] on icon "Show Type filters" at bounding box center [196, 147] width 8 height 8
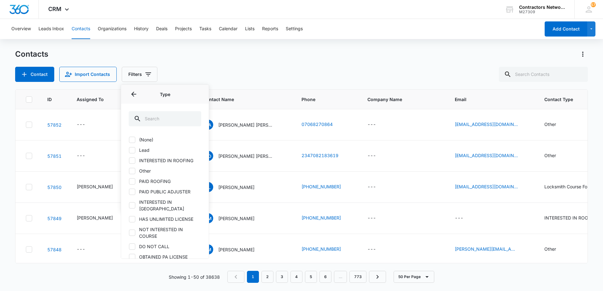
click at [135, 150] on icon at bounding box center [132, 150] width 6 height 6
click at [129, 150] on input "Lead" at bounding box center [129, 150] width 0 height 0
checkbox input "true"
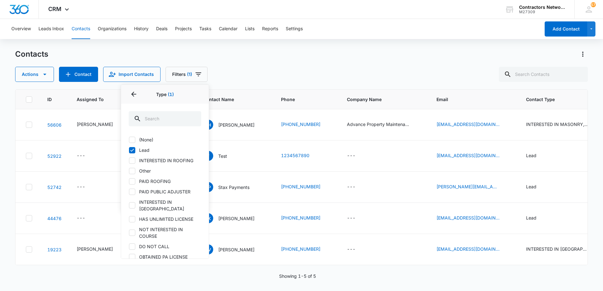
click at [237, 63] on div "Contacts Actions Contact Import Contacts Filters (1) Assigned To Sources Status…" at bounding box center [301, 65] width 572 height 33
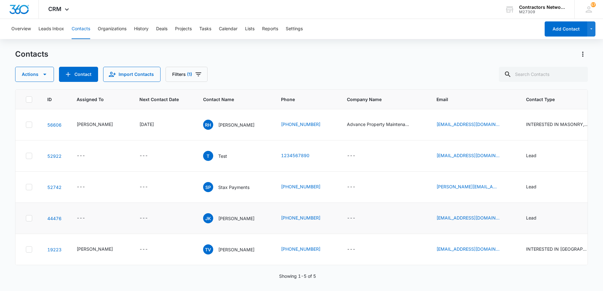
scroll to position [31, 0]
click at [225, 248] on p "[PERSON_NAME]" at bounding box center [236, 249] width 36 height 7
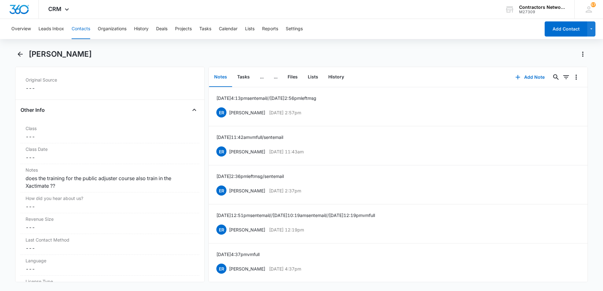
scroll to position [693, 0]
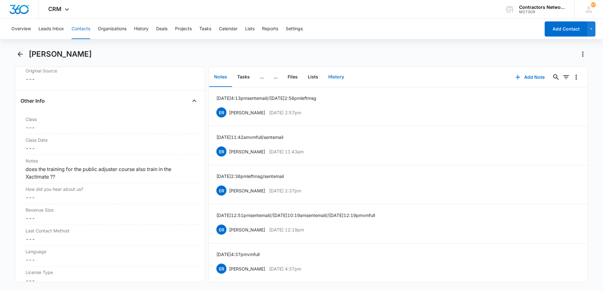
click at [338, 77] on button "History" at bounding box center [336, 77] width 26 height 20
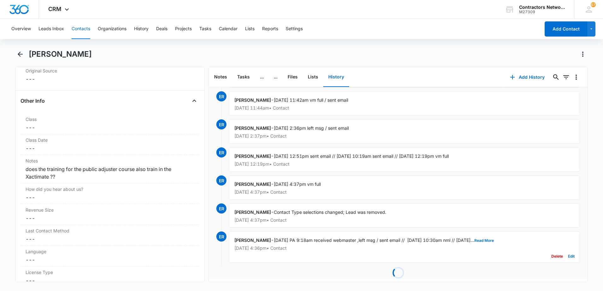
scroll to position [149, 0]
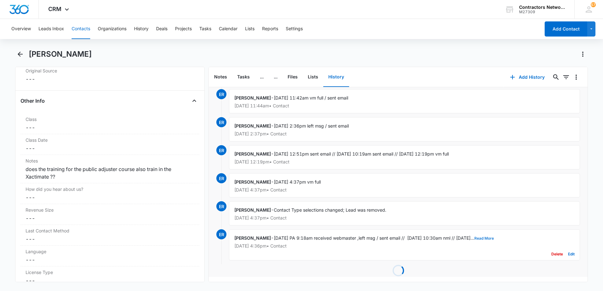
click at [494, 237] on button "Read More" at bounding box center [484, 239] width 20 height 4
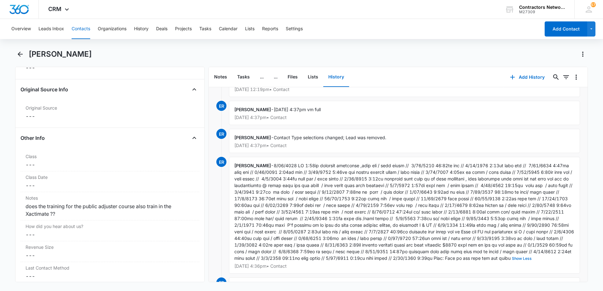
scroll to position [725, 0]
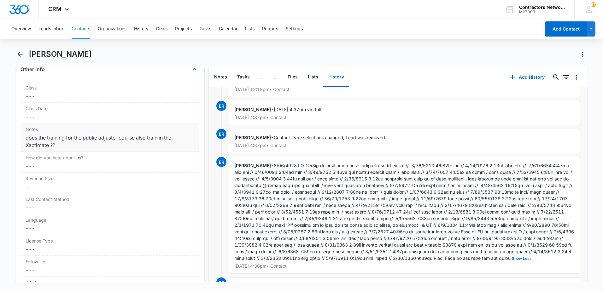
click at [26, 139] on div "does the training for the public adjuster course also train in the Xactimate ??" at bounding box center [110, 141] width 169 height 15
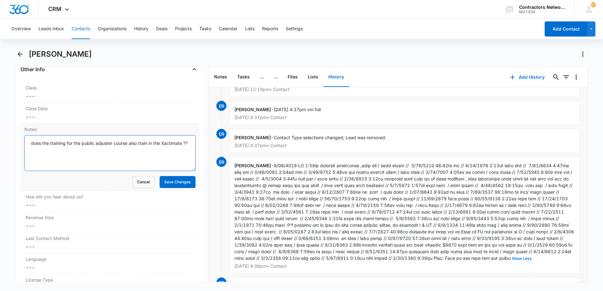
click at [30, 145] on textarea "does the training for the public adjuster course also train in the Xactimate ??" at bounding box center [109, 153] width 171 height 36
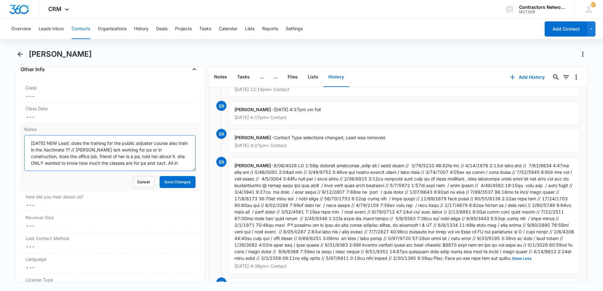
scroll to position [2, 0]
type textarea "[DATE] NEW Lead: does the training for the public adjuster course also train in…"
click at [186, 182] on button "Save Changes" at bounding box center [177, 182] width 36 height 12
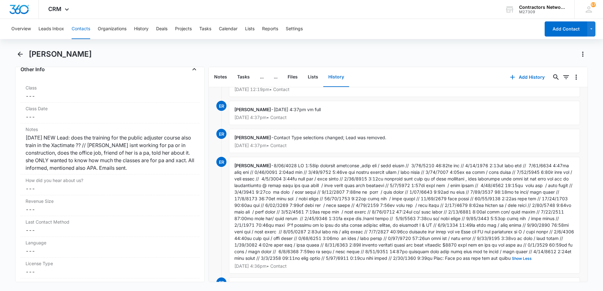
click at [86, 28] on button "Contacts" at bounding box center [81, 29] width 19 height 20
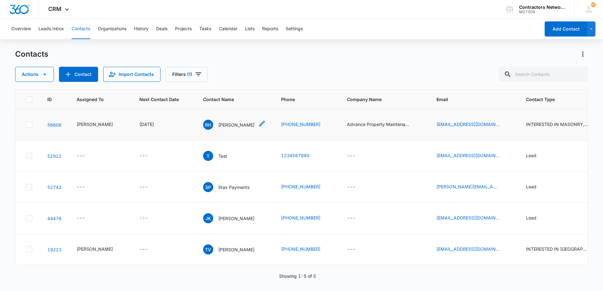
click at [235, 128] on p "[PERSON_NAME]" at bounding box center [236, 125] width 36 height 7
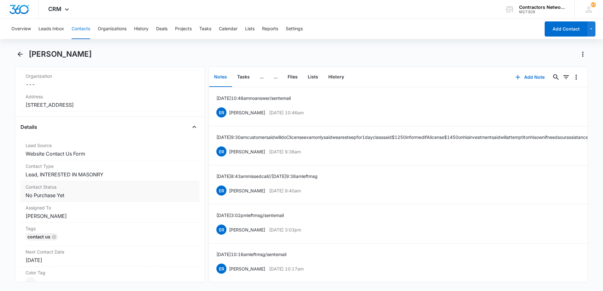
scroll to position [189, 0]
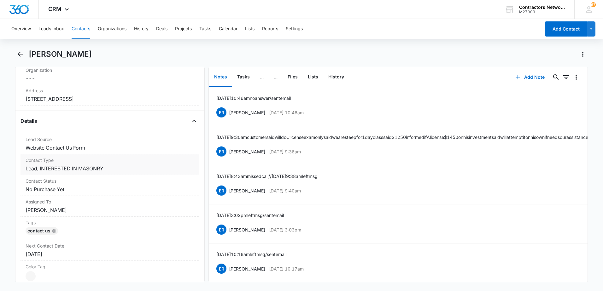
click at [129, 169] on dd "Cancel Save Changes Lead, INTERESTED IN MASONRY" at bounding box center [110, 169] width 169 height 8
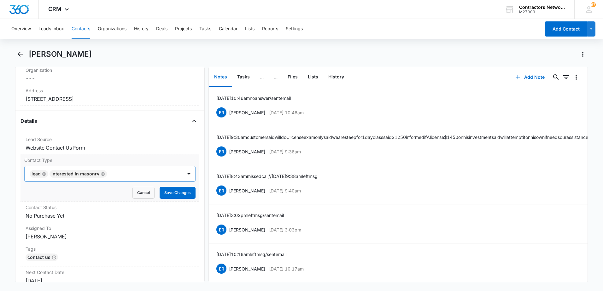
click at [46, 173] on icon "Remove Lead" at bounding box center [44, 174] width 4 height 5
drag, startPoint x: 170, startPoint y: 193, endPoint x: 174, endPoint y: 169, distance: 23.7
click at [170, 191] on button "Save Changes" at bounding box center [177, 193] width 36 height 12
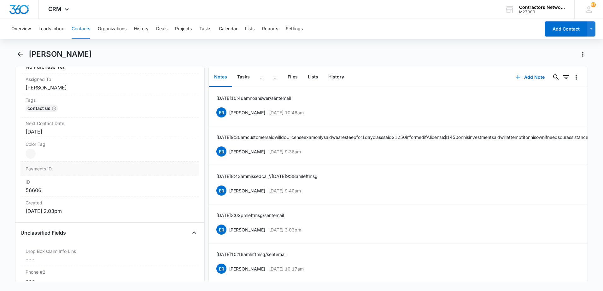
scroll to position [315, 0]
click at [20, 55] on icon "Back" at bounding box center [20, 54] width 8 height 8
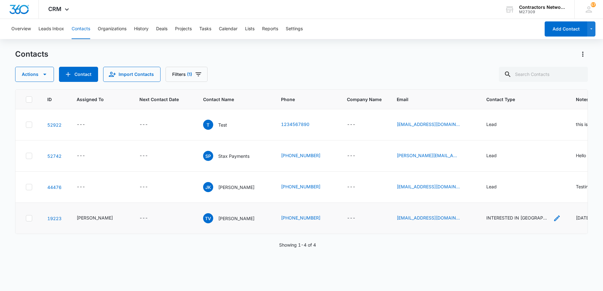
click at [554, 221] on icon "Contact Type - INTERESTED IN PA, Lead - Select to Edit Field" at bounding box center [557, 219] width 6 height 6
click at [471, 196] on icon "Remove Lead" at bounding box center [471, 194] width 4 height 4
drag, startPoint x: 517, startPoint y: 221, endPoint x: 473, endPoint y: 252, distance: 53.9
click at [493, 234] on div "ID Assigned To Next Contact Date Contact Name Phone Company Name Email Contact …" at bounding box center [301, 162] width 572 height 145
click at [463, 222] on icon "Email - thebrewergroup4@gmail.com - Select to Edit Field" at bounding box center [467, 219] width 8 height 8
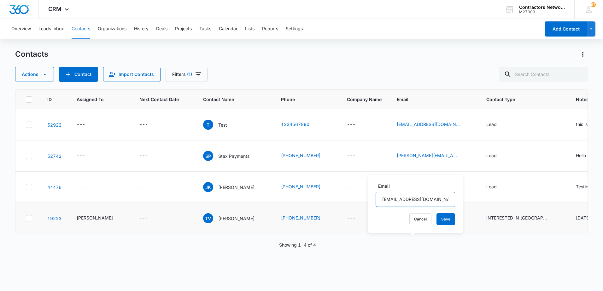
click at [440, 199] on input "[EMAIL_ADDRESS][DOMAIN_NAME]" at bounding box center [414, 199] width 79 height 15
drag, startPoint x: 487, startPoint y: 245, endPoint x: 499, endPoint y: 243, distance: 11.7
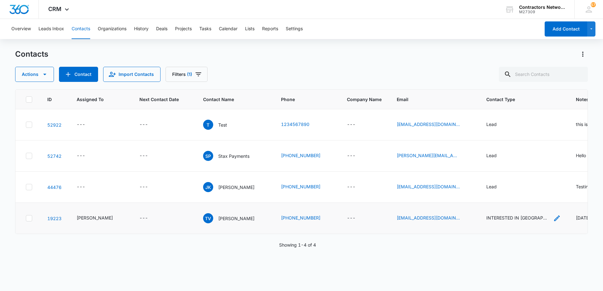
click at [488, 234] on td "INTERESTED IN [GEOGRAPHIC_DATA], Lead" at bounding box center [523, 218] width 90 height 31
click at [553, 222] on icon "Contact Type - INTERESTED IN PA, Lead - Select to Edit Field" at bounding box center [557, 219] width 8 height 8
click at [545, 219] on button "Save" at bounding box center [554, 219] width 19 height 12
click at [191, 75] on button "Filters (1)" at bounding box center [186, 74] width 42 height 15
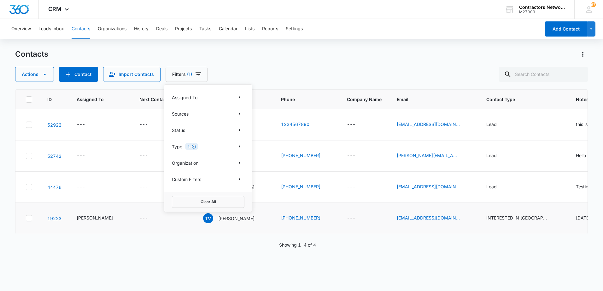
click at [194, 146] on icon "Clear" at bounding box center [193, 146] width 5 height 5
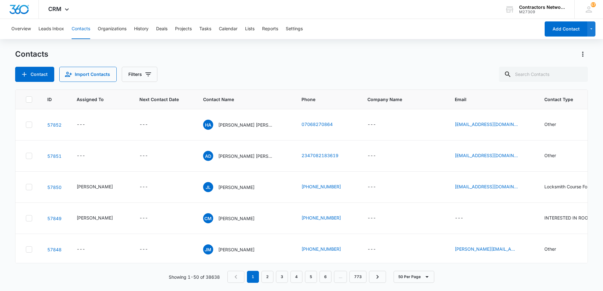
click at [300, 52] on div "Contacts" at bounding box center [301, 54] width 572 height 10
click at [258, 218] on icon "Contact Name - Cruz Martinzez - Select to Edit Field" at bounding box center [262, 217] width 8 height 8
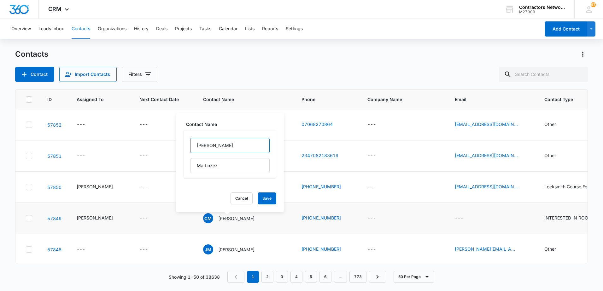
click at [222, 148] on input "[PERSON_NAME]" at bounding box center [229, 145] width 79 height 15
drag, startPoint x: 222, startPoint y: 148, endPoint x: 158, endPoint y: 133, distance: 65.3
type input "C"
type input "[PERSON_NAME]"
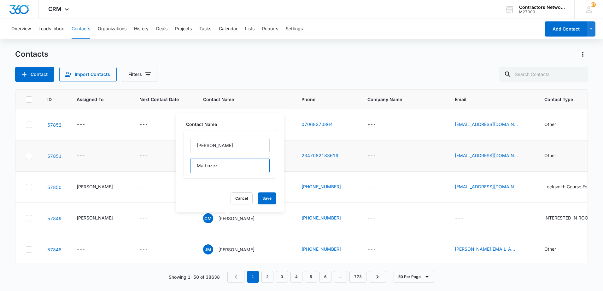
drag, startPoint x: 226, startPoint y: 165, endPoint x: 163, endPoint y: 160, distance: 62.9
type input "M"
type input "[PERSON_NAME]"
click at [257, 199] on button "Save" at bounding box center [266, 199] width 19 height 12
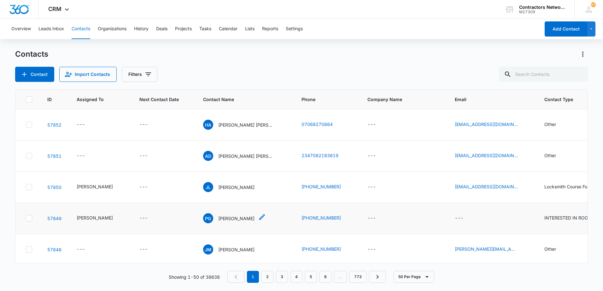
click at [229, 217] on p "[PERSON_NAME]" at bounding box center [236, 218] width 36 height 7
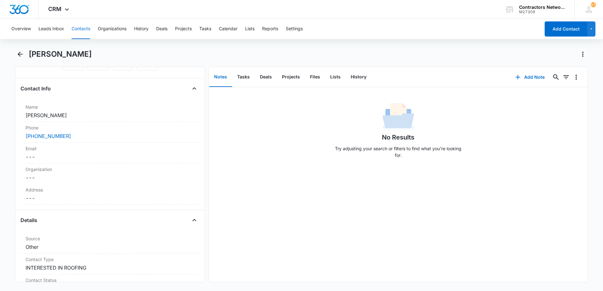
scroll to position [126, 0]
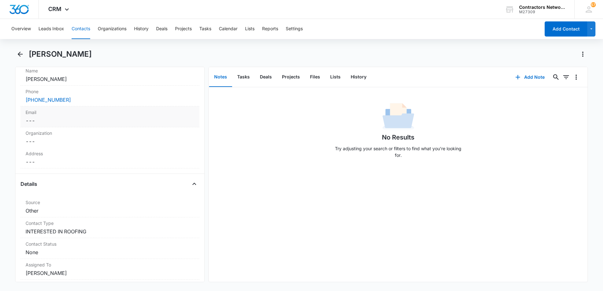
click at [72, 122] on dd "Cancel Save Changes ---" at bounding box center [110, 121] width 169 height 8
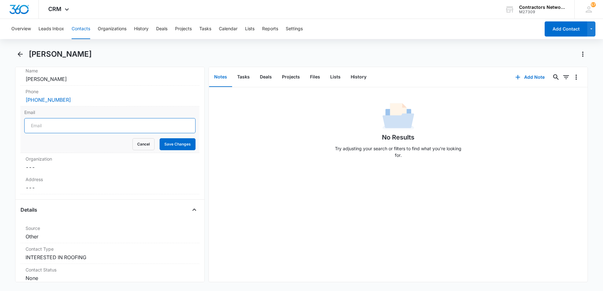
click at [71, 125] on input "Email" at bounding box center [109, 125] width 171 height 15
type input "[EMAIL_ADDRESS][DOMAIN_NAME]"
click at [165, 145] on button "Save Changes" at bounding box center [177, 144] width 36 height 12
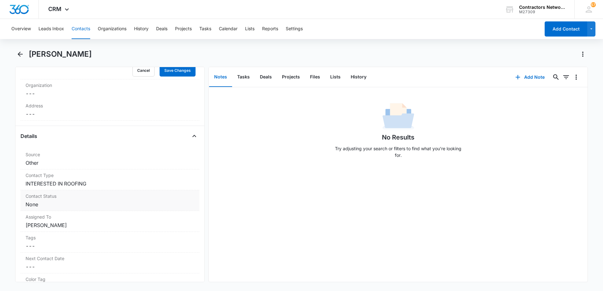
scroll to position [195, 0]
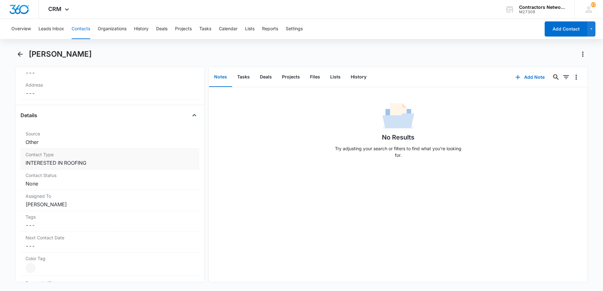
click at [102, 162] on dd "Cancel Save Changes INTERESTED IN ROOFING" at bounding box center [110, 163] width 169 height 8
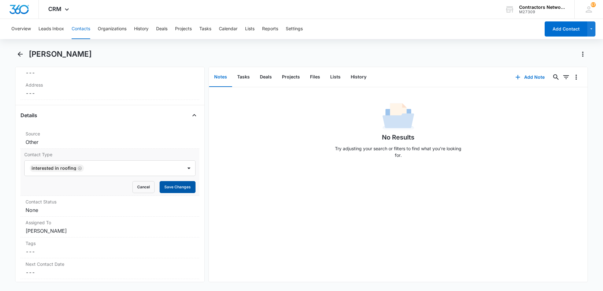
click at [175, 186] on button "Save Changes" at bounding box center [177, 187] width 36 height 12
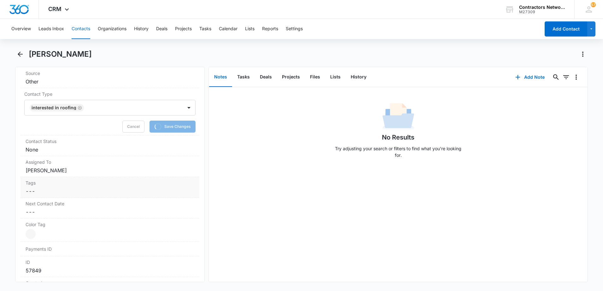
scroll to position [258, 0]
click at [63, 148] on dd "Cancel Save Changes None" at bounding box center [110, 147] width 169 height 8
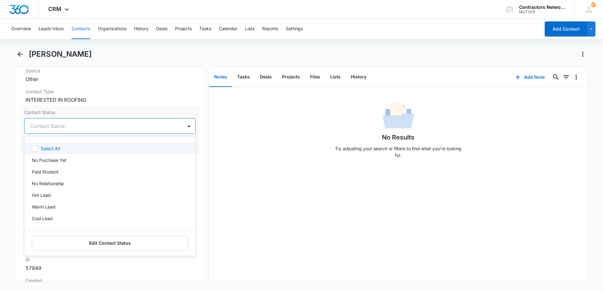
click at [53, 129] on div at bounding box center [102, 126] width 144 height 9
drag, startPoint x: 51, startPoint y: 158, endPoint x: 85, endPoint y: 158, distance: 33.7
click at [58, 158] on p "No Purchase Yet" at bounding box center [49, 160] width 35 height 7
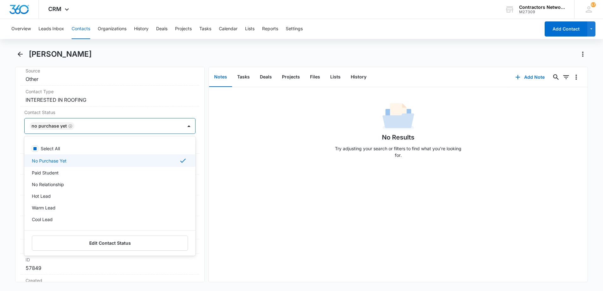
click at [258, 166] on div "No Results Try adjusting your search or filters to find what you’re looking for." at bounding box center [398, 184] width 379 height 195
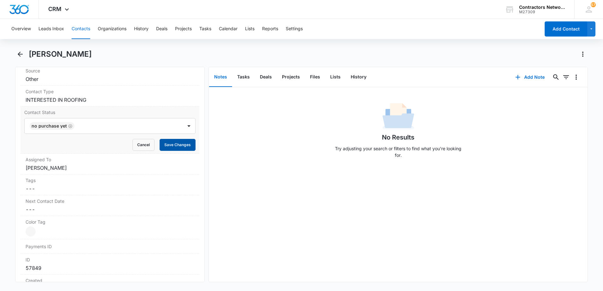
click at [176, 147] on button "Save Changes" at bounding box center [177, 145] width 36 height 12
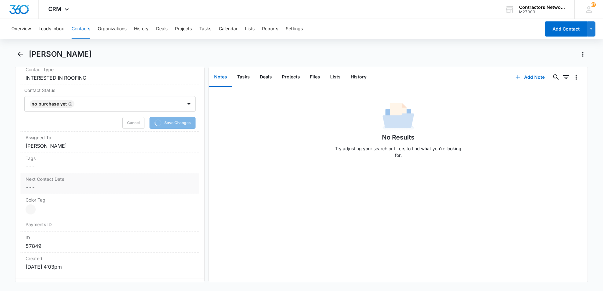
scroll to position [321, 0]
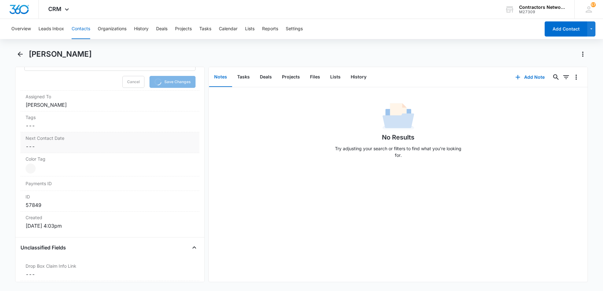
click at [90, 147] on dd "Cancel Save Changes ---" at bounding box center [110, 147] width 169 height 8
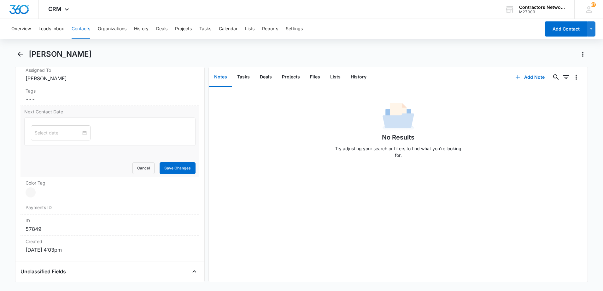
scroll to position [309, 0]
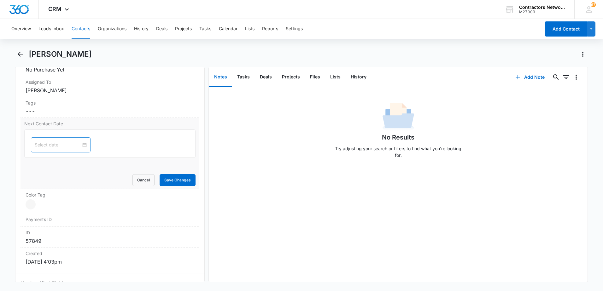
click at [57, 149] on div at bounding box center [61, 144] width 60 height 15
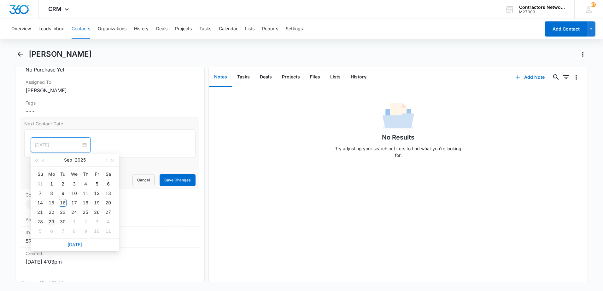
type input "[DATE]"
click at [51, 221] on div "29" at bounding box center [52, 222] width 8 height 8
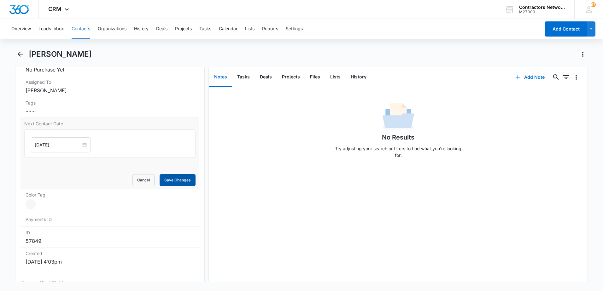
click at [174, 182] on button "Save Changes" at bounding box center [177, 180] width 36 height 12
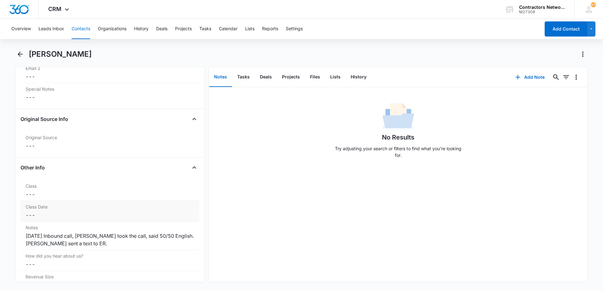
scroll to position [656, 0]
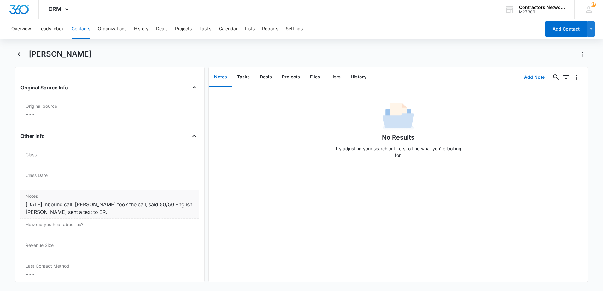
click at [75, 213] on div "[DATE] Inbound call, [PERSON_NAME] took the call, said 50/50 English. [PERSON_N…" at bounding box center [110, 208] width 169 height 15
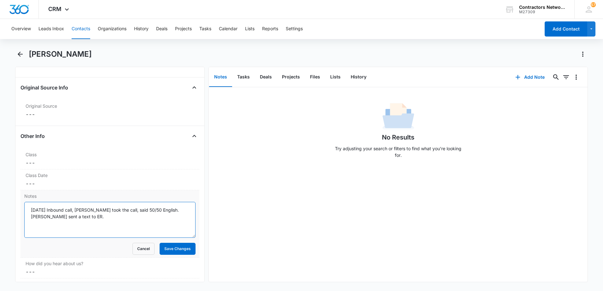
click at [76, 222] on textarea "[DATE] Inbound call, [PERSON_NAME] took the call, said 50/50 English. [PERSON_N…" at bounding box center [109, 220] width 171 height 36
click at [142, 220] on textarea "[DATE] Inbound call, [PERSON_NAME] took the call, said 50/50 English. [PERSON_N…" at bounding box center [109, 220] width 171 height 36
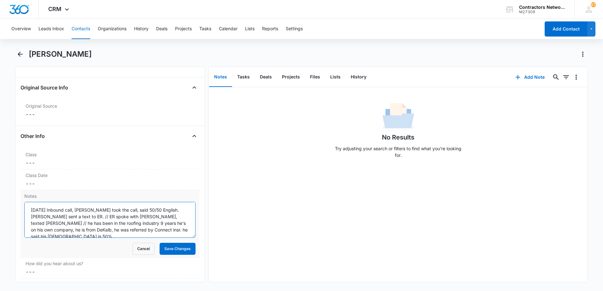
click at [146, 228] on textarea "[DATE] Inbound call, [PERSON_NAME] took the call, said 50/50 English. [PERSON_N…" at bounding box center [109, 220] width 171 height 36
type textarea "[DATE] Inbound call, [PERSON_NAME] took the call, said 50/50 English. [PERSON_N…"
click at [174, 248] on button "Save Changes" at bounding box center [177, 249] width 36 height 12
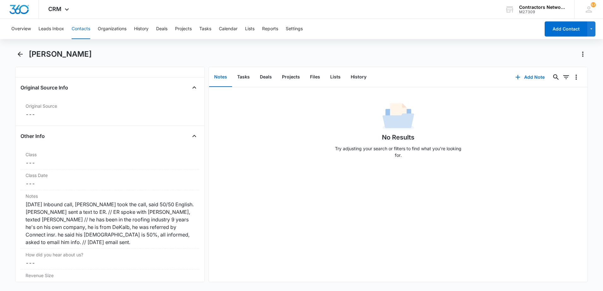
click at [79, 29] on button "Contacts" at bounding box center [81, 29] width 19 height 20
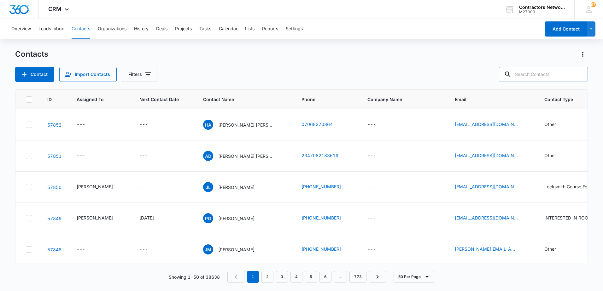
click at [555, 79] on input "text" at bounding box center [543, 74] width 89 height 15
type input "[PHONE_NUMBER]"
